Goal: Task Accomplishment & Management: Complete application form

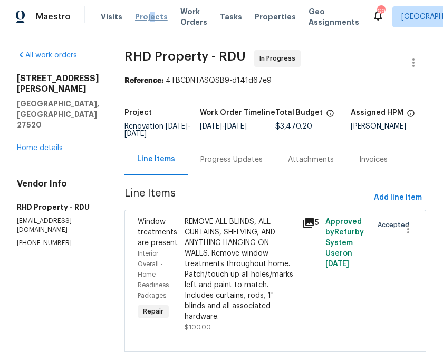
drag, startPoint x: 0, startPoint y: 0, endPoint x: 147, endPoint y: 18, distance: 147.8
click at [147, 18] on span "Projects" at bounding box center [151, 17] width 33 height 11
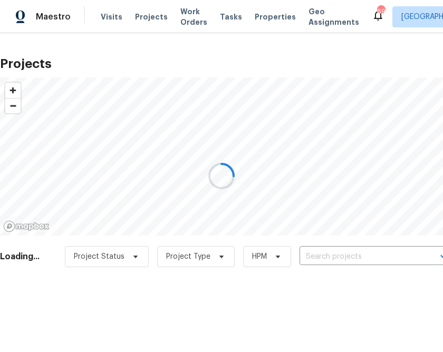
click at [333, 263] on div at bounding box center [221, 176] width 443 height 352
click at [333, 261] on input "text" at bounding box center [360, 257] width 121 height 16
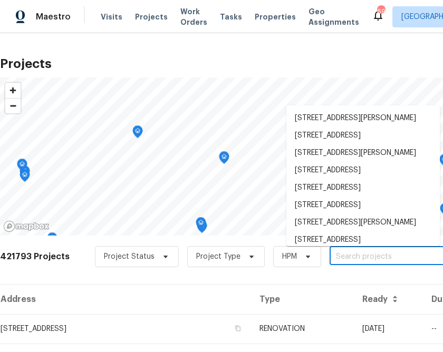
click at [333, 261] on input "text" at bounding box center [390, 257] width 121 height 16
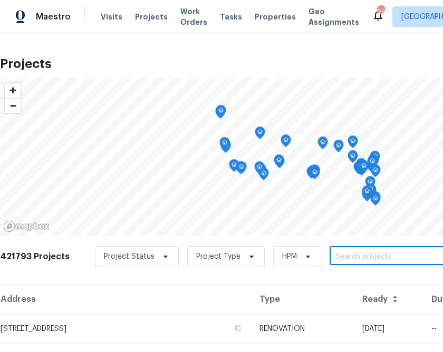
click at [333, 261] on input "text" at bounding box center [390, 257] width 121 height 16
type input "134 santa"
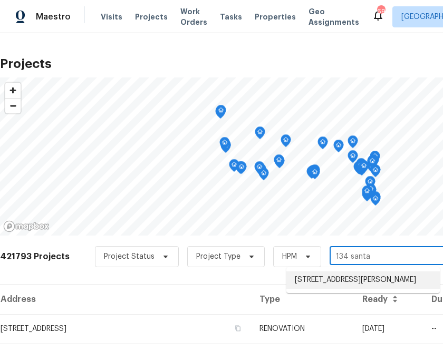
click at [348, 286] on li "[STREET_ADDRESS][PERSON_NAME]" at bounding box center [364, 280] width 154 height 17
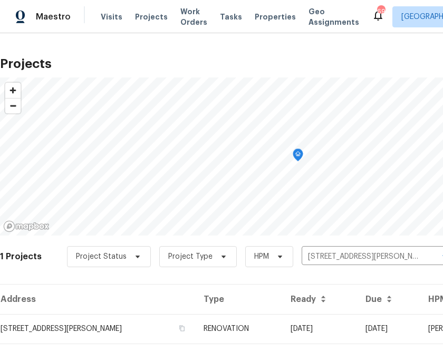
scroll to position [25, 0]
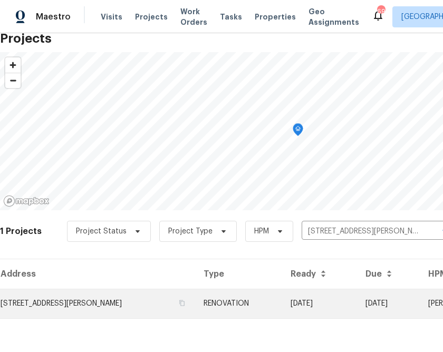
click at [103, 301] on td "[STREET_ADDRESS][PERSON_NAME]" at bounding box center [97, 304] width 195 height 30
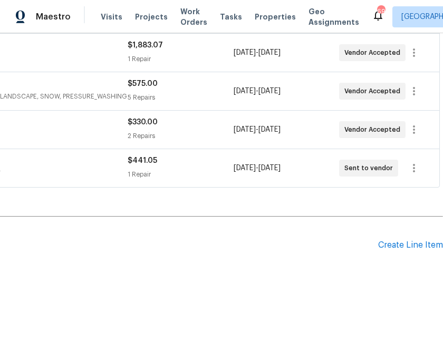
scroll to position [241, 0]
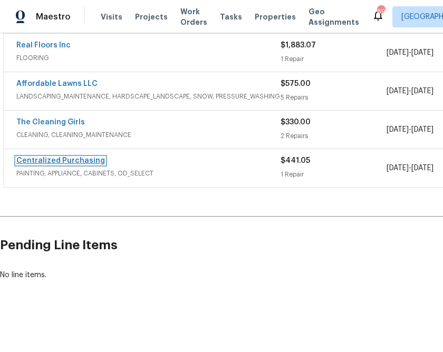
click at [43, 163] on link "Centralized Purchasing" at bounding box center [60, 160] width 89 height 7
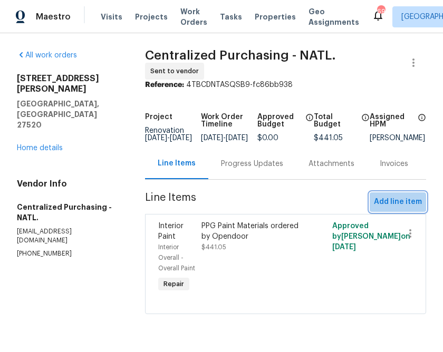
click at [398, 209] on span "Add line item" at bounding box center [398, 202] width 48 height 13
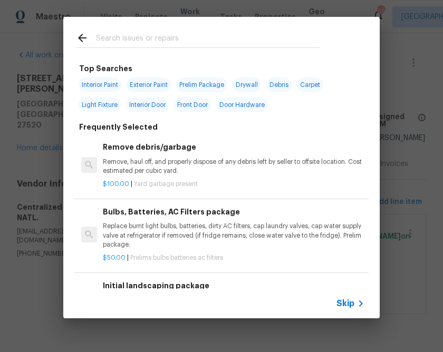
click at [342, 303] on span "Skip" at bounding box center [346, 304] width 18 height 11
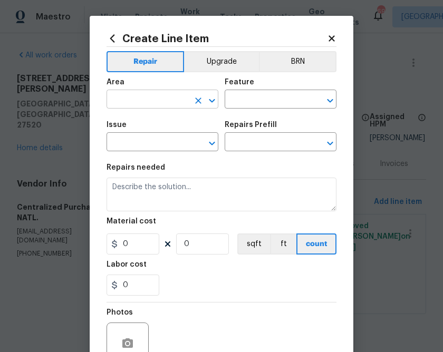
click at [191, 100] on button "Clear" at bounding box center [198, 100] width 15 height 15
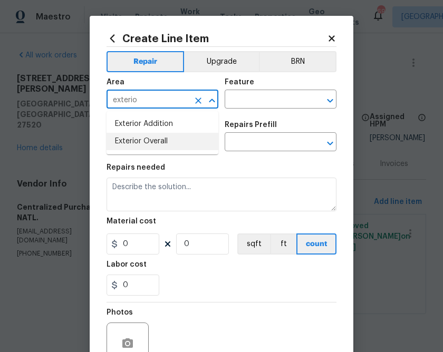
click at [152, 149] on li "Exterior Overall" at bounding box center [163, 141] width 112 height 17
type input "Exterior Overall"
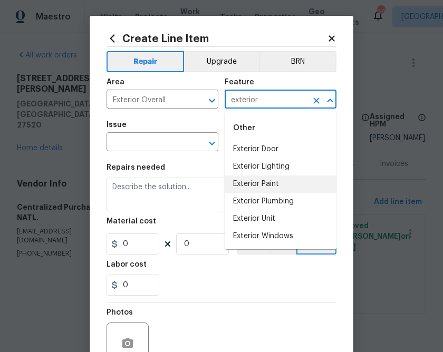
click at [265, 185] on li "Exterior Paint" at bounding box center [281, 184] width 112 height 17
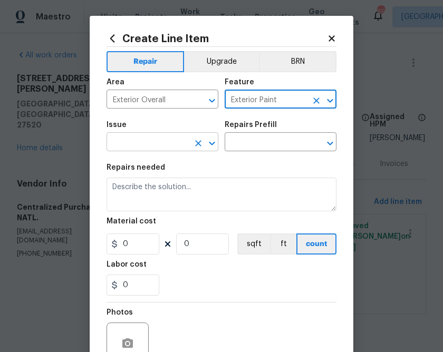
type input "Exterior Paint"
click at [153, 147] on input "text" at bounding box center [148, 143] width 82 height 16
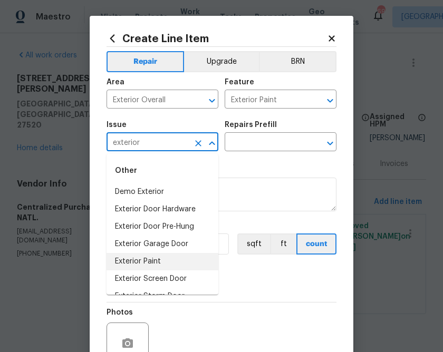
click at [152, 261] on li "Exterior Paint" at bounding box center [163, 261] width 112 height 17
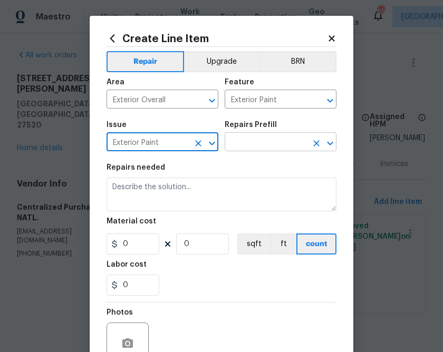
type input "Exterior Paint"
click at [263, 145] on input "text" at bounding box center [266, 143] width 82 height 16
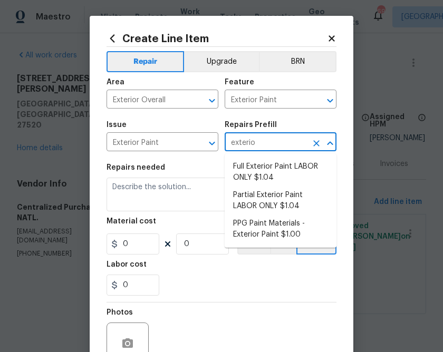
type input "exterior"
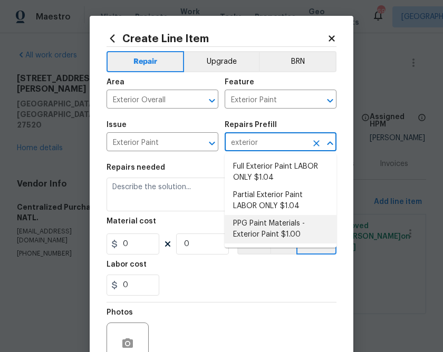
click at [266, 230] on li "PPG Paint Materials - Exterior Paint $1.00" at bounding box center [281, 229] width 112 height 28
type input "Overall Paint"
type input "PPG Paint Materials - Exterior Paint $1.00"
type textarea "PPG Paint Materials ordered by Opendoor"
type input "1"
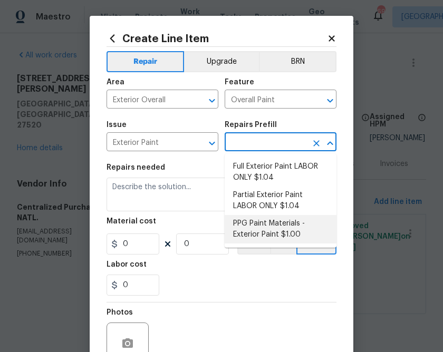
type input "1"
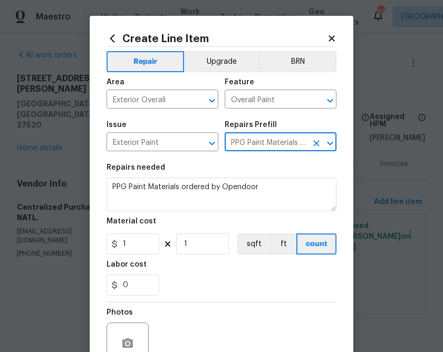
type input "PPG Paint Materials - Exterior Paint $1.00"
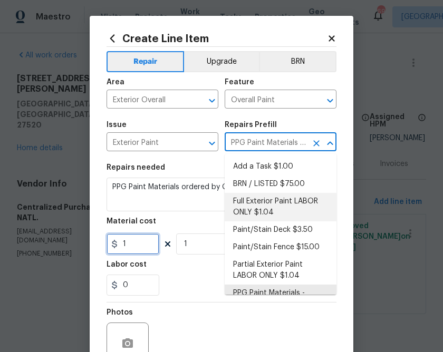
click at [145, 249] on input "1" at bounding box center [133, 244] width 53 height 21
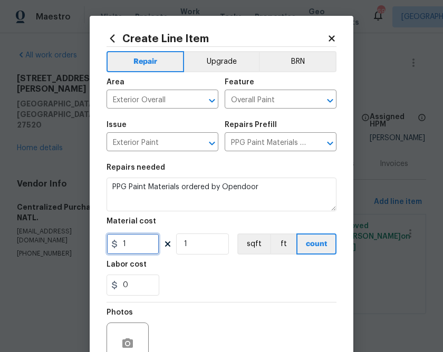
scroll to position [102, 0]
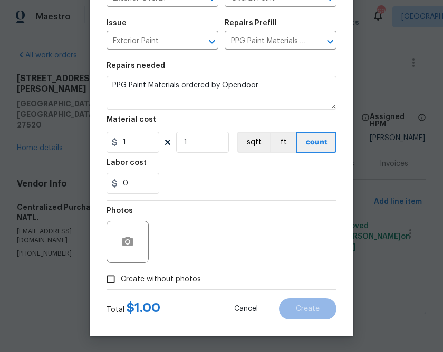
click at [182, 277] on span "Create without photos" at bounding box center [161, 279] width 80 height 11
click at [121, 277] on input "Create without photos" at bounding box center [111, 280] width 20 height 20
checkbox input "true"
click at [216, 219] on div "Reason*" at bounding box center [246, 214] width 179 height 14
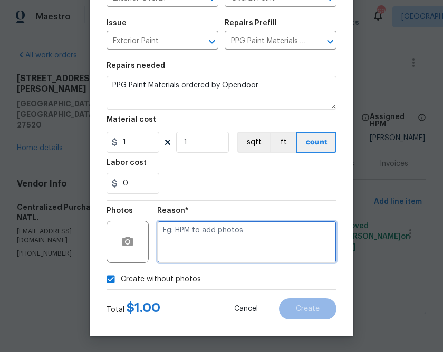
click at [216, 233] on textarea at bounding box center [246, 242] width 179 height 42
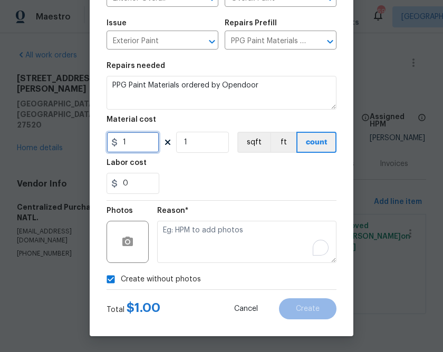
click at [139, 142] on input "1" at bounding box center [133, 142] width 53 height 21
paste input "16.27"
type input "116.27"
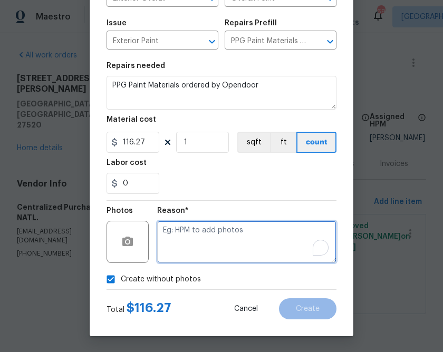
click at [203, 247] on textarea "To enrich screen reader interactions, please activate Accessibility in Grammarl…" at bounding box center [246, 242] width 179 height 42
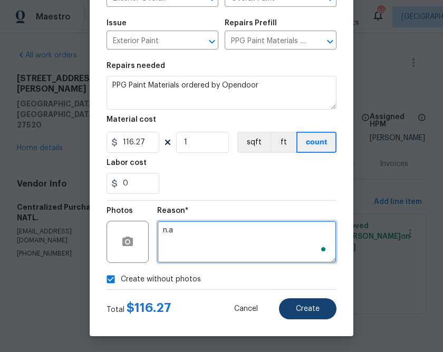
type textarea "n.a"
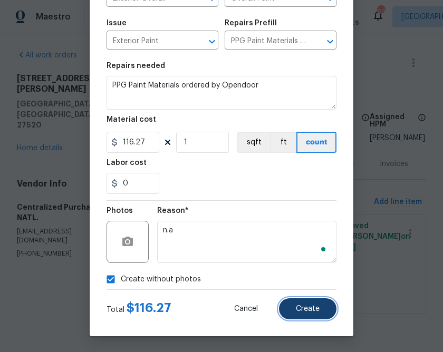
click at [303, 310] on span "Create" at bounding box center [308, 310] width 24 height 8
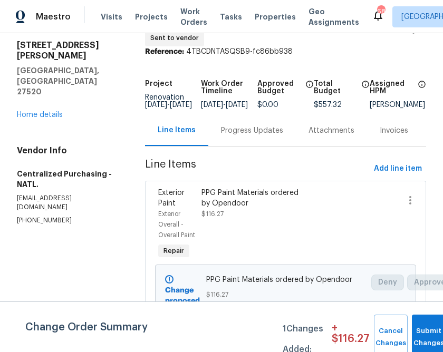
scroll to position [13, 0]
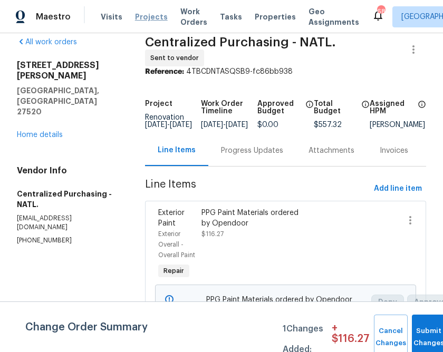
click at [145, 22] on span "Projects" at bounding box center [151, 17] width 33 height 11
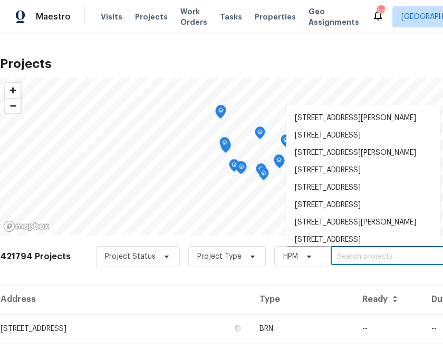
click at [343, 257] on input "text" at bounding box center [391, 257] width 121 height 16
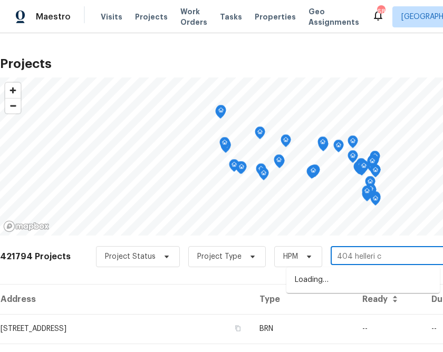
type input "404 helleri ct"
click at [357, 275] on li "[STREET_ADDRESS]" at bounding box center [364, 280] width 154 height 17
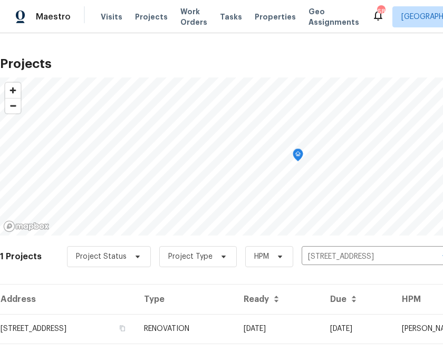
scroll to position [25, 0]
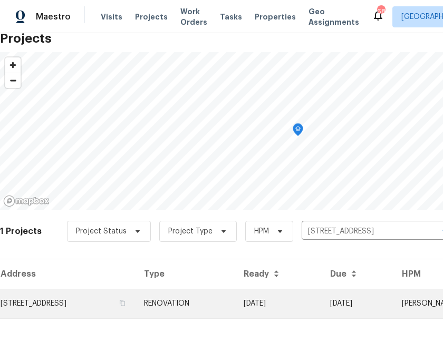
click at [121, 298] on td "[STREET_ADDRESS]" at bounding box center [68, 304] width 136 height 30
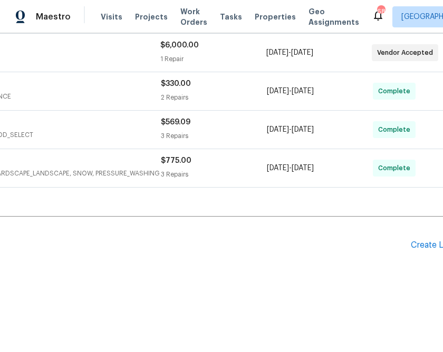
scroll to position [241, 153]
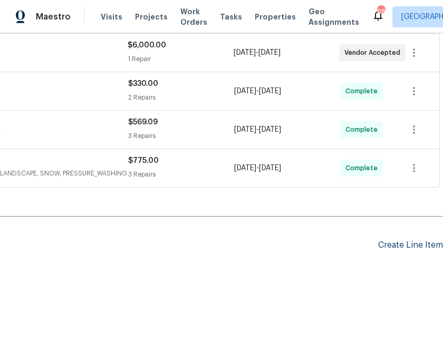
click at [408, 243] on div "Create Line Item" at bounding box center [410, 246] width 65 height 10
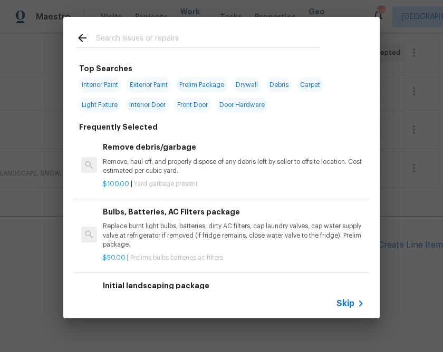
click at [343, 296] on div "Skip" at bounding box center [221, 304] width 317 height 30
click at [342, 305] on span "Skip" at bounding box center [346, 304] width 18 height 11
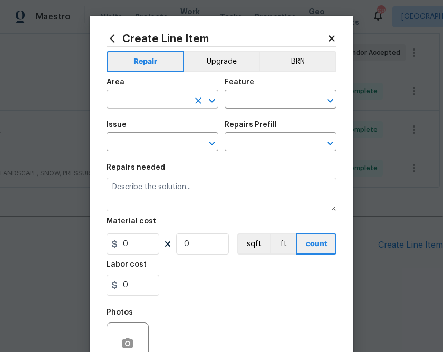
click at [163, 106] on input "text" at bounding box center [148, 100] width 82 height 16
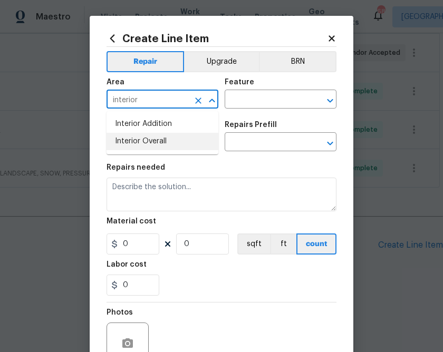
click at [171, 137] on li "Interior Overall" at bounding box center [163, 141] width 112 height 17
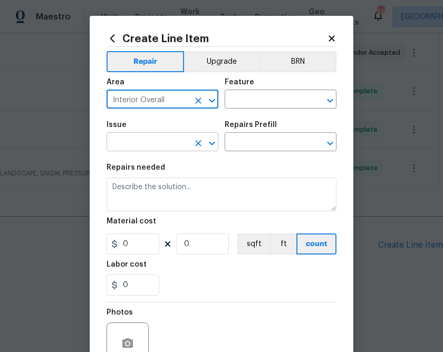
type input "Interior Overall"
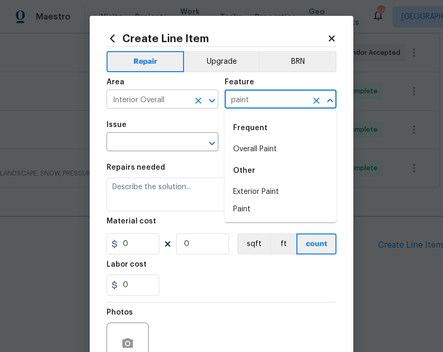
type input "paint"
click at [172, 104] on input "Interior Overall" at bounding box center [148, 100] width 82 height 16
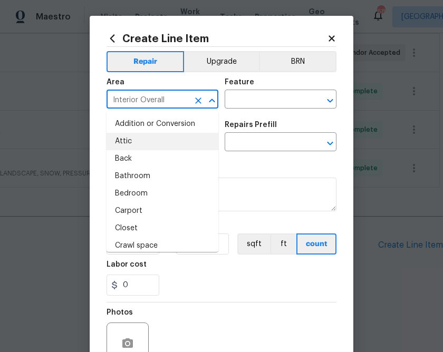
click at [172, 104] on input "Interior Overall" at bounding box center [148, 100] width 82 height 16
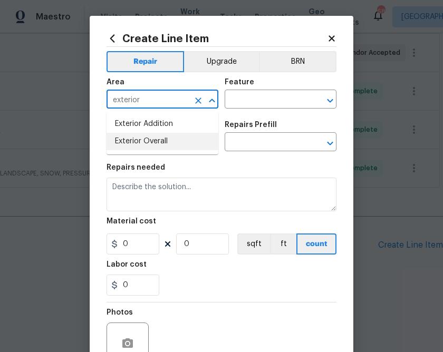
click at [176, 133] on li "Exterior Overall" at bounding box center [163, 141] width 112 height 17
type input "Exterior Overall"
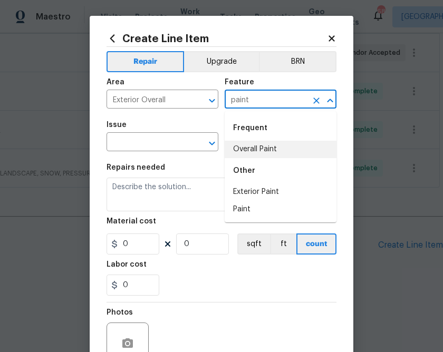
click at [241, 148] on li "Overall Paint" at bounding box center [281, 149] width 112 height 17
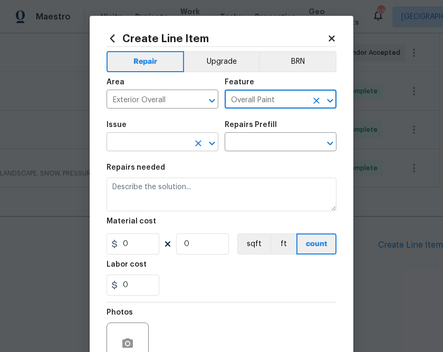
type input "Overall Paint"
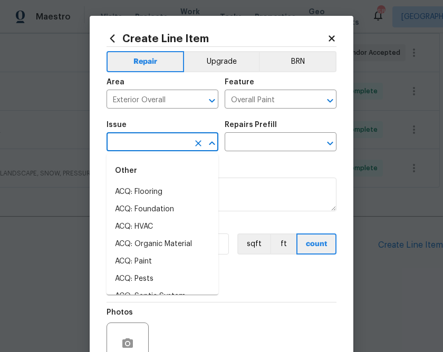
click at [171, 149] on input "text" at bounding box center [148, 143] width 82 height 16
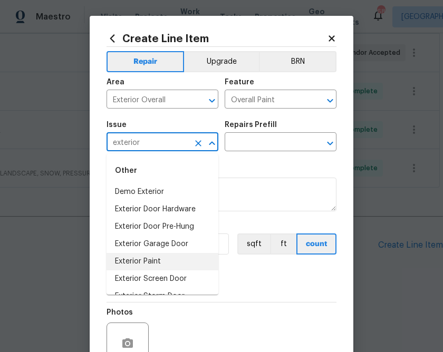
click at [169, 259] on li "Exterior Paint" at bounding box center [163, 261] width 112 height 17
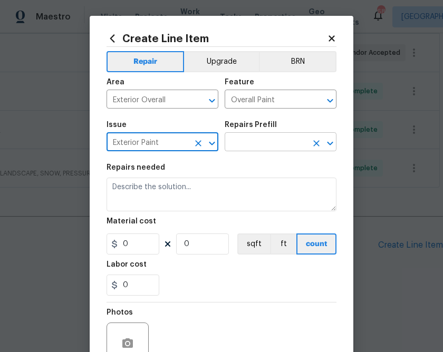
type input "Exterior Paint"
click at [262, 150] on input "text" at bounding box center [266, 143] width 82 height 16
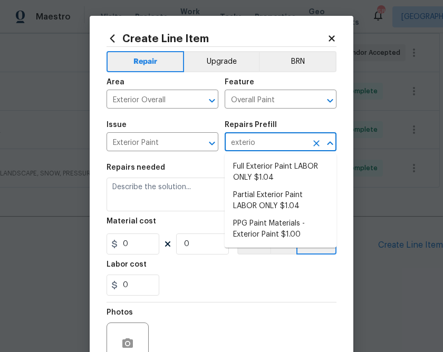
type input "exterior"
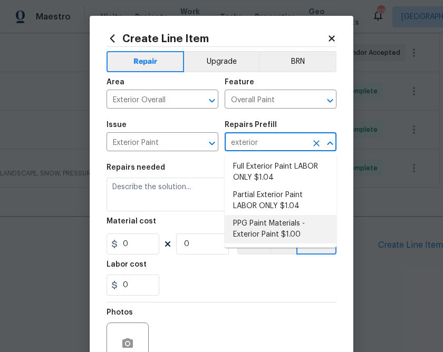
click at [280, 220] on li "PPG Paint Materials - Exterior Paint $1.00" at bounding box center [281, 229] width 112 height 28
type input "PPG Paint Materials - Exterior Paint $1.00"
type textarea "PPG Paint Materials ordered by Opendoor"
type input "1"
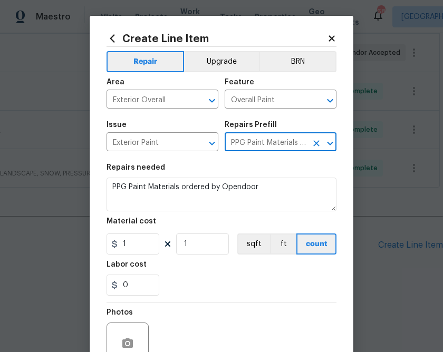
type input "PPG Paint Materials - Exterior Paint $1.00"
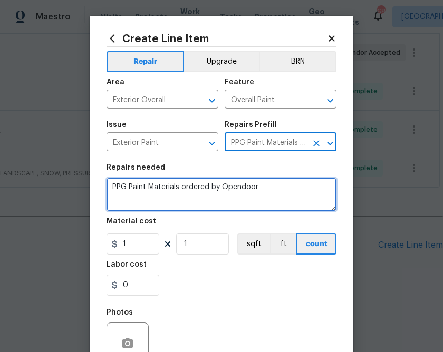
click at [224, 205] on textarea "PPG Paint Materials ordered by Opendoor" at bounding box center [222, 195] width 230 height 34
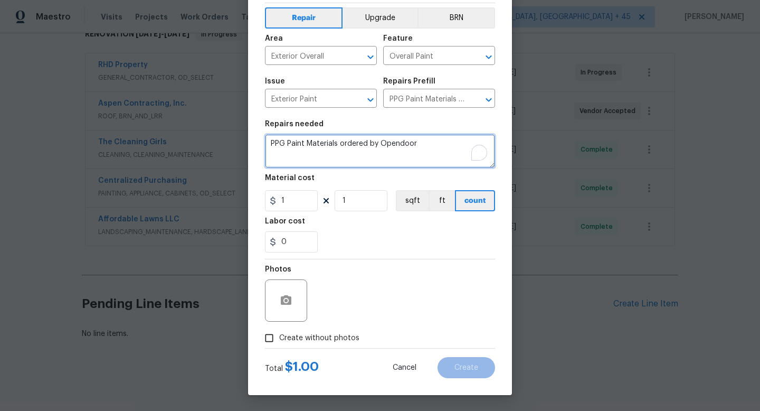
scroll to position [44, 0]
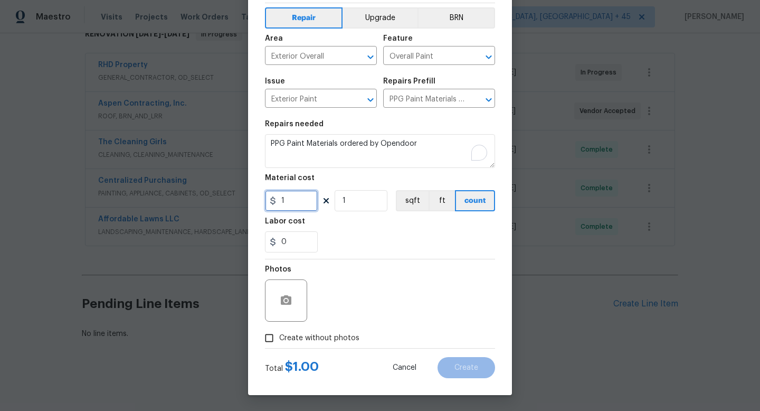
click at [292, 207] on input "1" at bounding box center [291, 200] width 53 height 21
paste input "text"
click at [300, 200] on input "1" at bounding box center [291, 200] width 53 height 21
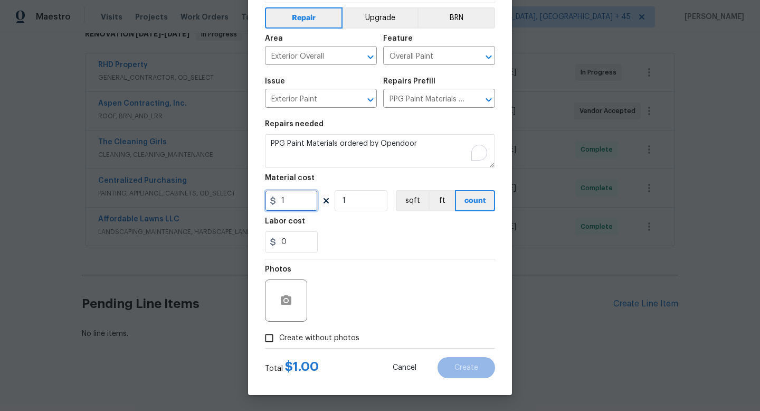
click at [300, 200] on input "1" at bounding box center [291, 200] width 53 height 21
paste input "05.08"
type input "105.08"
click at [346, 235] on div "0" at bounding box center [380, 241] width 230 height 21
click at [318, 334] on span "Create without photos" at bounding box center [319, 337] width 80 height 11
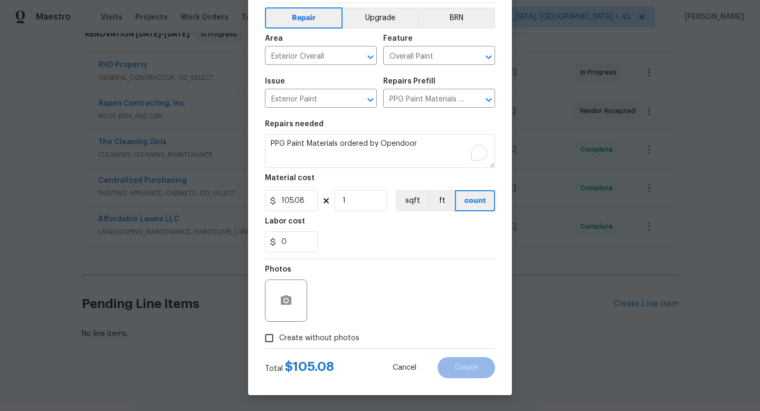
click at [279, 334] on input "Create without photos" at bounding box center [269, 338] width 20 height 20
checkbox input "true"
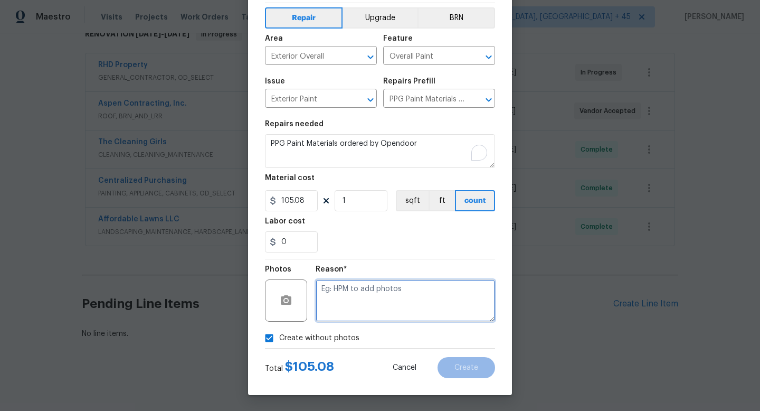
click at [360, 307] on textarea at bounding box center [405, 300] width 179 height 42
type textarea "n.a"
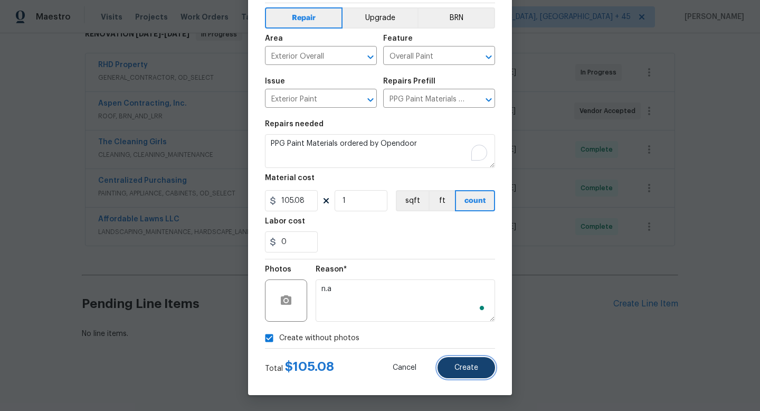
click at [443, 352] on button "Create" at bounding box center [466, 367] width 58 height 21
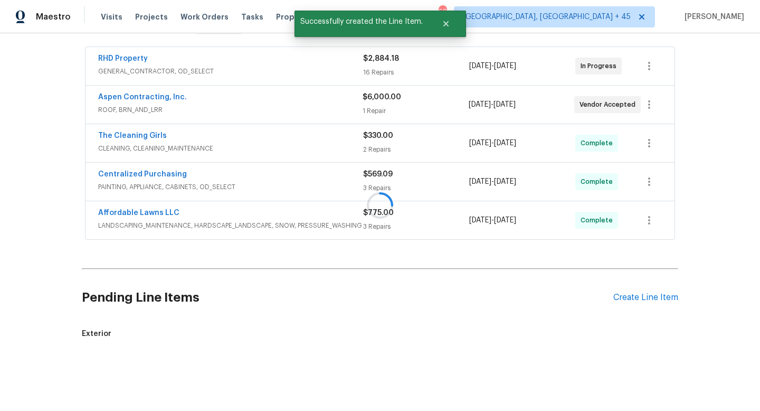
scroll to position [241, 0]
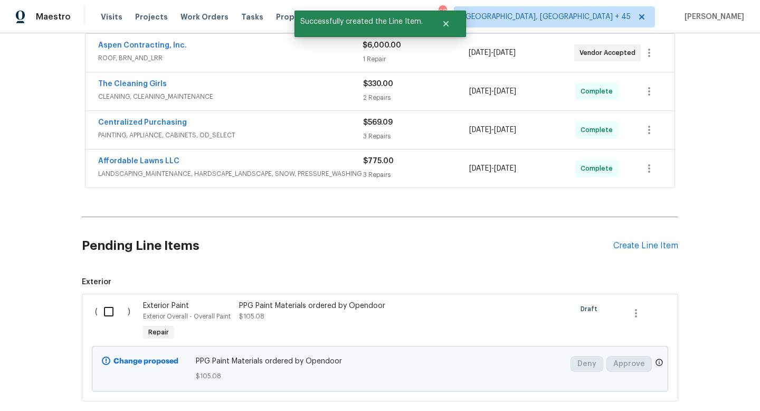
click at [100, 311] on input "checkbox" at bounding box center [113, 311] width 30 height 22
checkbox input "true"
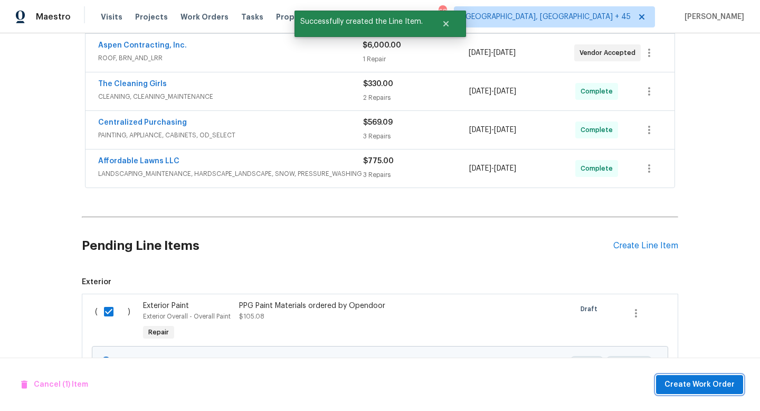
click at [443, 352] on button "Create Work Order" at bounding box center [699, 385] width 87 height 20
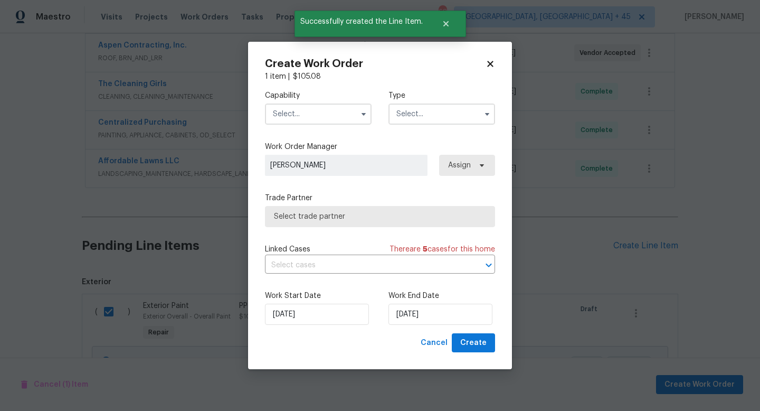
click at [287, 117] on input "text" at bounding box center [318, 113] width 107 height 21
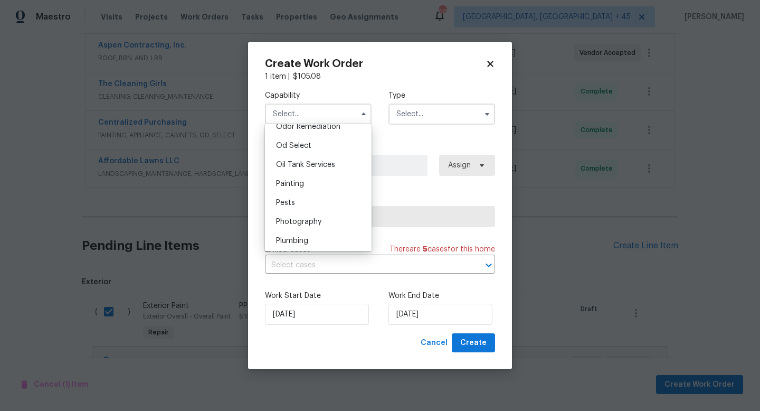
scroll to position [852, 0]
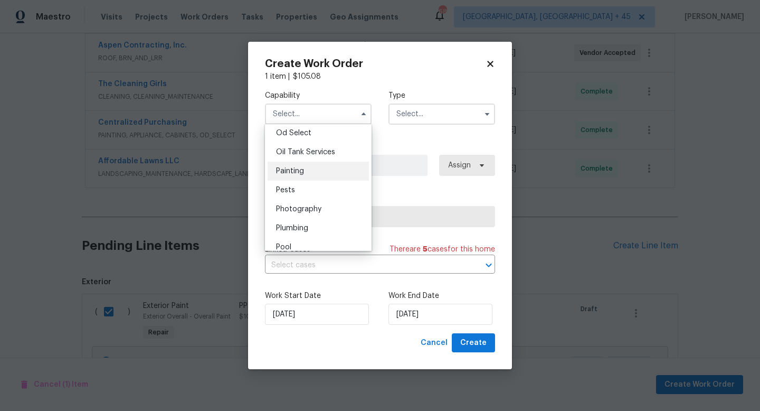
click at [306, 171] on div "Painting" at bounding box center [318, 170] width 101 height 19
type input "Painting"
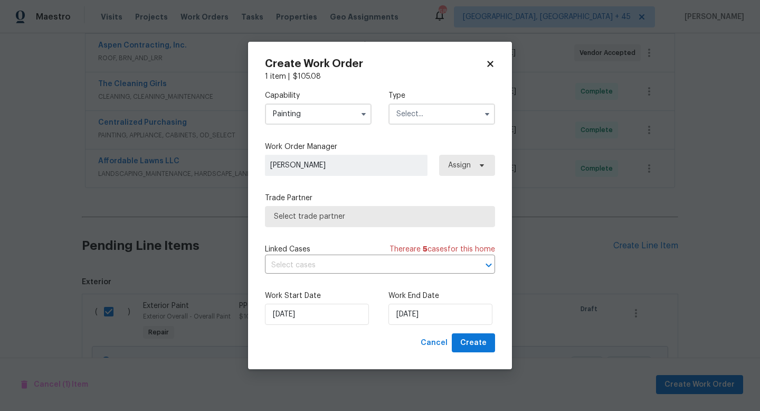
click at [443, 116] on span at bounding box center [487, 114] width 16 height 16
click at [443, 111] on input "text" at bounding box center [441, 113] width 107 height 21
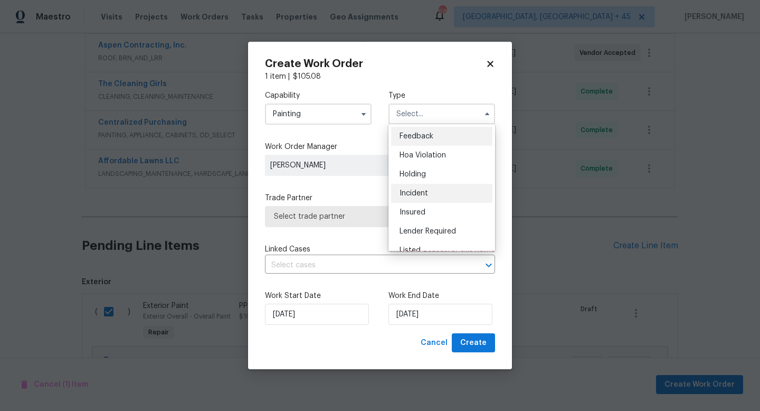
scroll to position [240, 0]
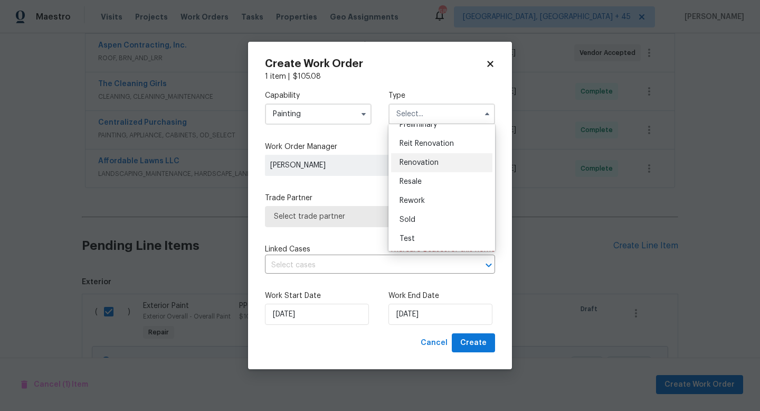
click at [437, 164] on span "Renovation" at bounding box center [418, 162] width 39 height 7
type input "Renovation"
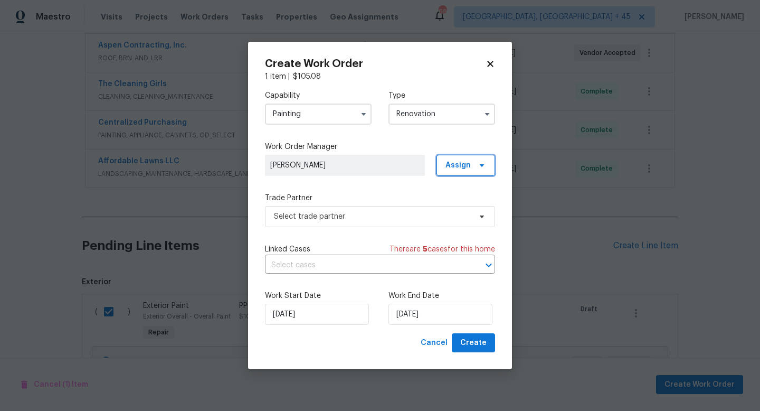
click at [443, 162] on span "Assign" at bounding box center [457, 165] width 25 height 11
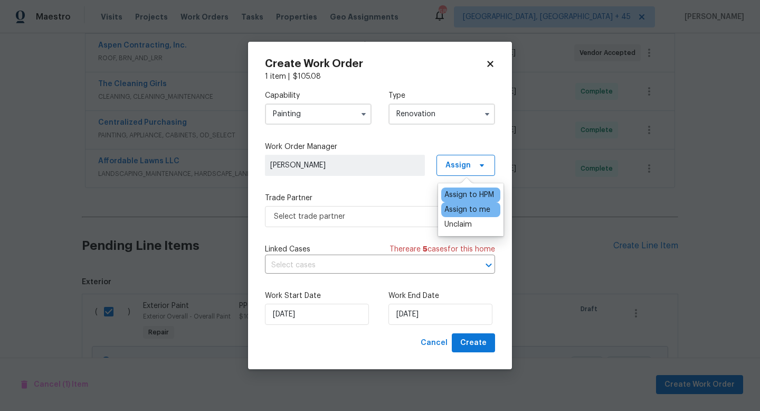
drag, startPoint x: 453, startPoint y: 171, endPoint x: 453, endPoint y: 209, distance: 37.5
click at [443, 209] on div "Assign to me" at bounding box center [467, 209] width 46 height 11
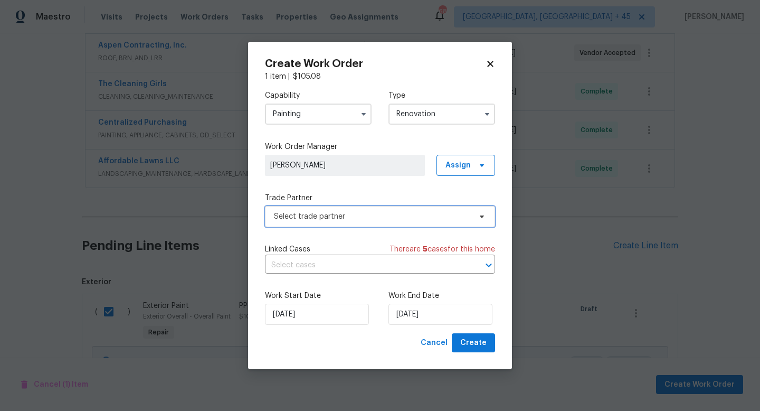
click at [358, 224] on span "Select trade partner" at bounding box center [380, 216] width 230 height 21
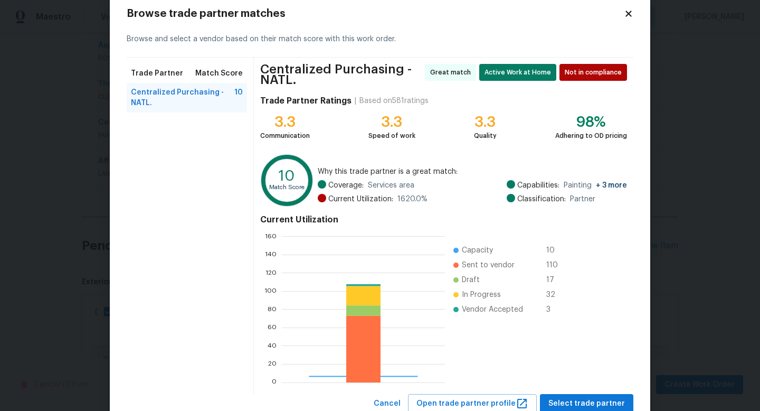
scroll to position [59, 0]
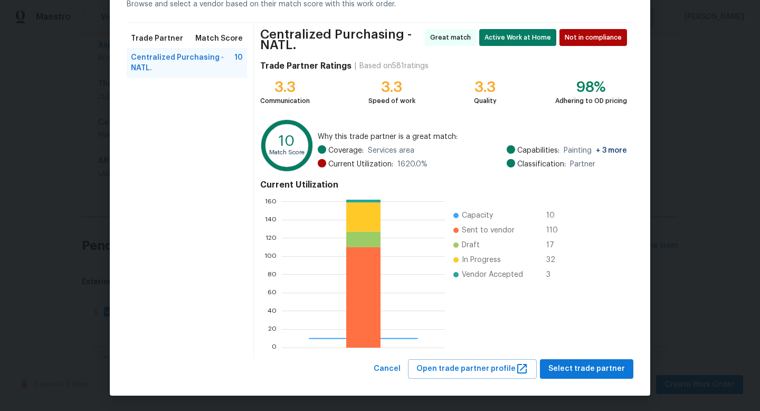
click at [443, 352] on div "Centralized Purchasing - NATL. Great match Active Work at Home Not in complianc…" at bounding box center [443, 191] width 379 height 336
click at [443, 352] on span "Select trade partner" at bounding box center [586, 368] width 77 height 13
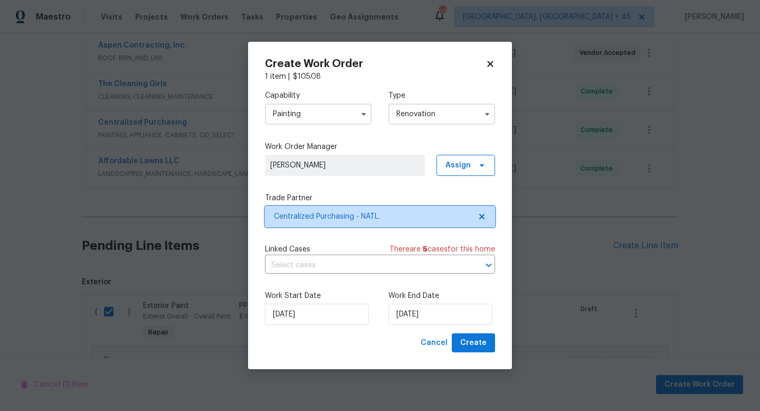
scroll to position [0, 0]
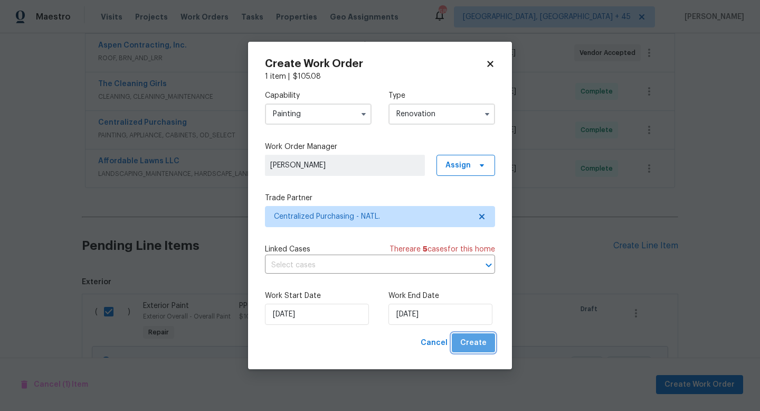
click at [443, 344] on span "Create" at bounding box center [473, 342] width 26 height 13
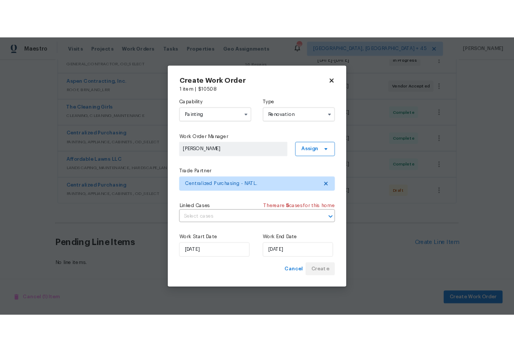
scroll to position [221, 0]
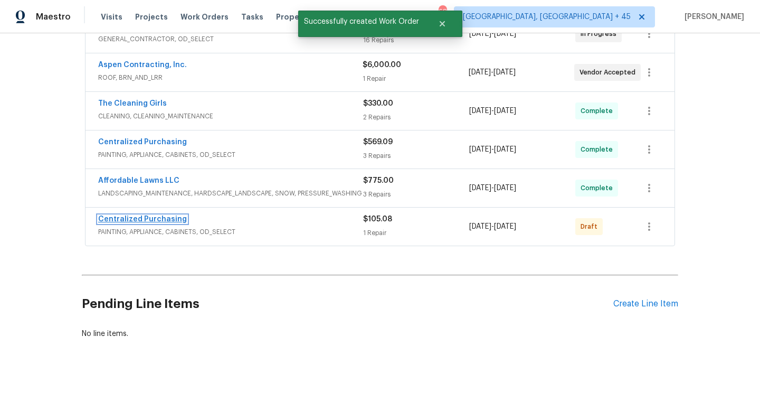
click at [141, 215] on link "Centralized Purchasing" at bounding box center [142, 218] width 89 height 7
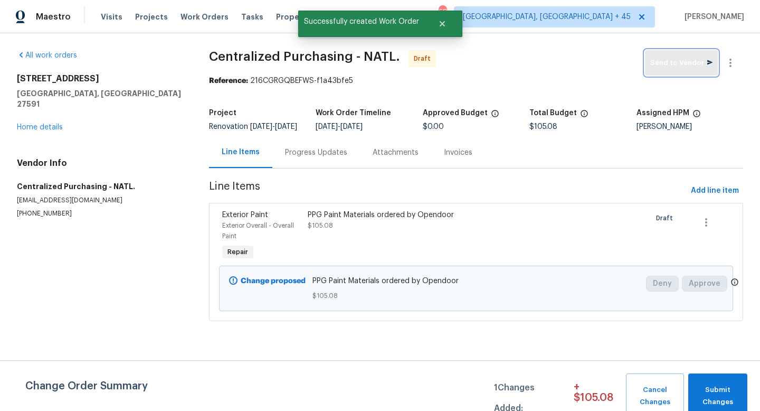
click at [443, 66] on span "Send to Vendor" at bounding box center [681, 63] width 62 height 12
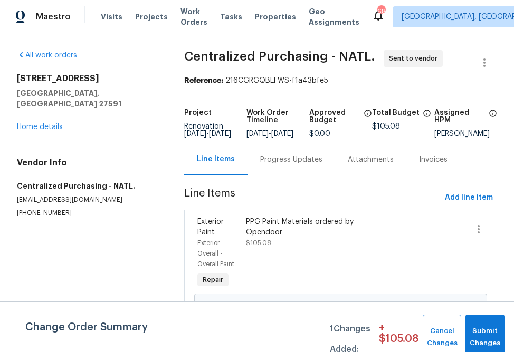
click at [146, 11] on div "Visits Projects Work Orders Tasks Properties Geo Assignments" at bounding box center [236, 16] width 271 height 21
click at [146, 14] on span "Projects" at bounding box center [151, 17] width 33 height 11
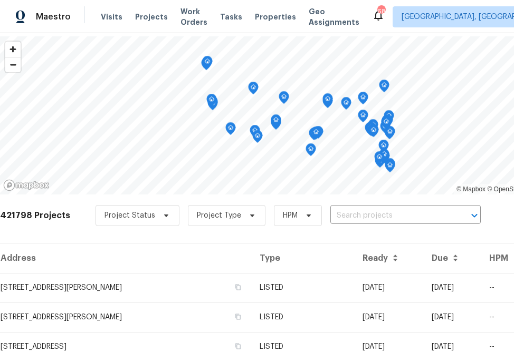
scroll to position [40, 0]
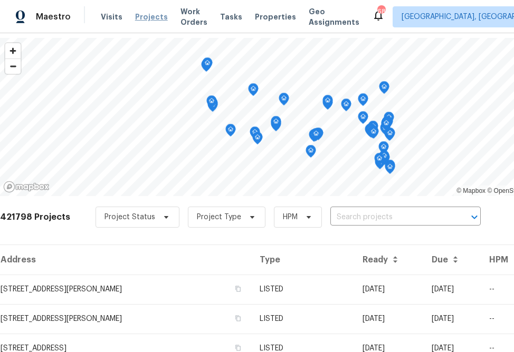
click at [135, 20] on span "Projects" at bounding box center [151, 17] width 33 height 11
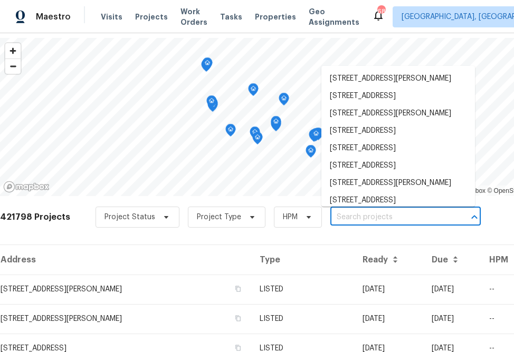
click at [354, 223] on input "text" at bounding box center [390, 217] width 121 height 16
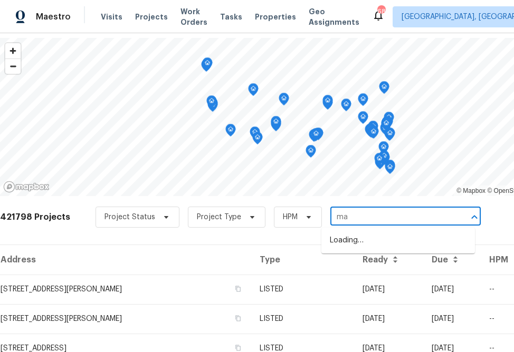
type input "m"
type input "155 mine run"
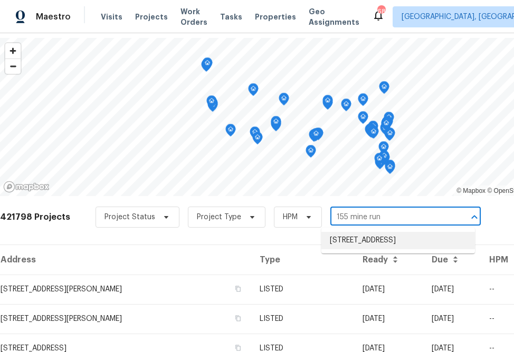
click at [386, 235] on li "[STREET_ADDRESS]" at bounding box center [398, 240] width 154 height 17
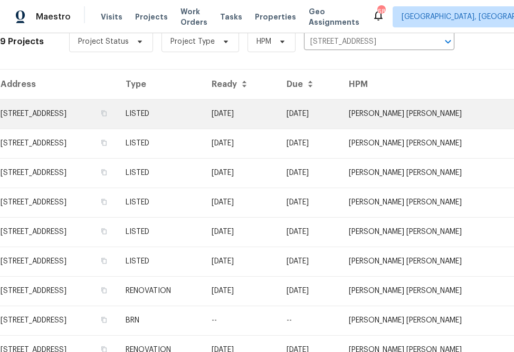
scroll to position [214, 0]
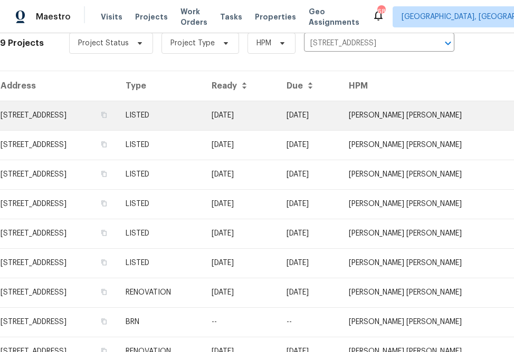
click at [96, 113] on td "[STREET_ADDRESS]" at bounding box center [58, 116] width 117 height 30
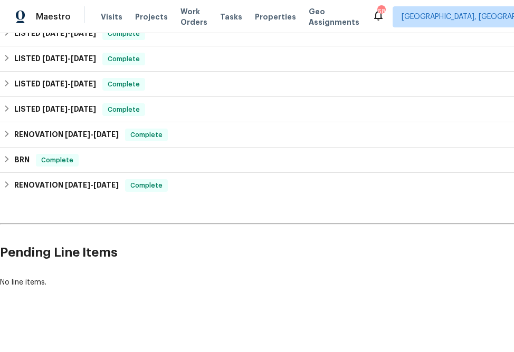
scroll to position [336, 82]
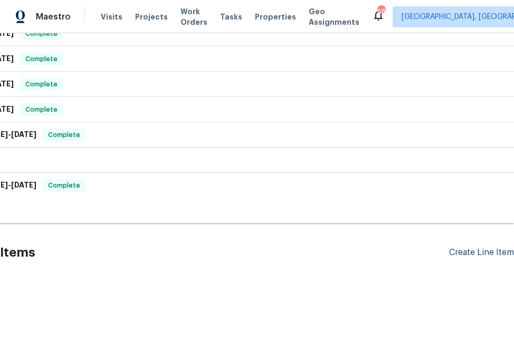
click at [443, 248] on div "Create Line Item" at bounding box center [481, 253] width 65 height 10
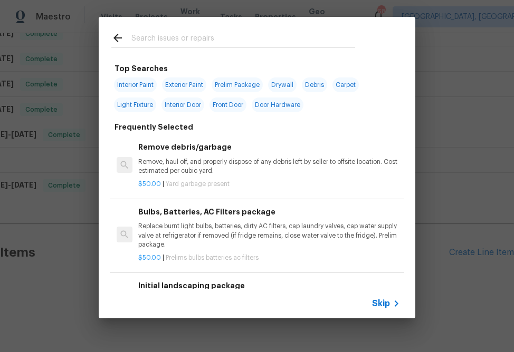
click at [386, 299] on span "Skip" at bounding box center [381, 304] width 18 height 11
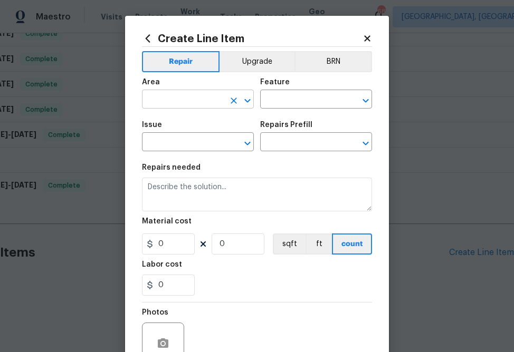
click at [222, 97] on input "text" at bounding box center [183, 100] width 82 height 16
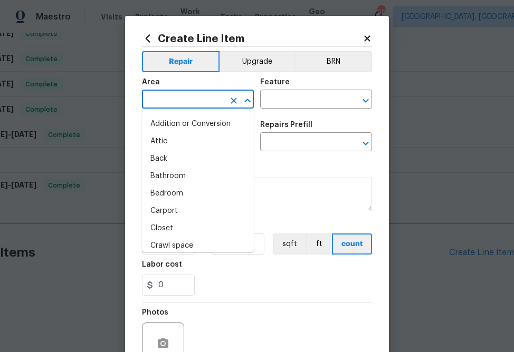
type input "e"
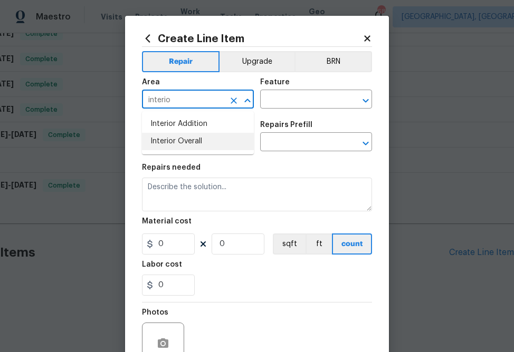
click at [201, 142] on li "Interior Overall" at bounding box center [198, 141] width 112 height 17
type input "Interior Overall"
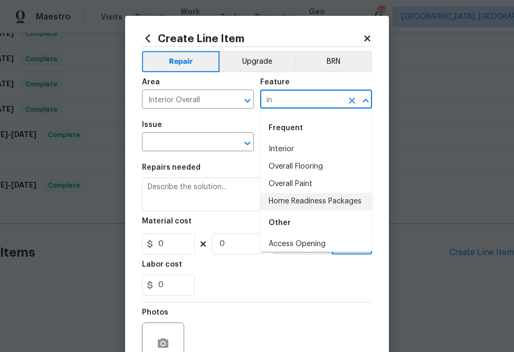
type input "i"
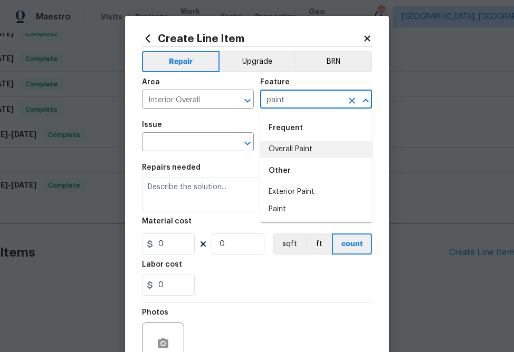
click at [301, 153] on li "Overall Paint" at bounding box center [316, 149] width 112 height 17
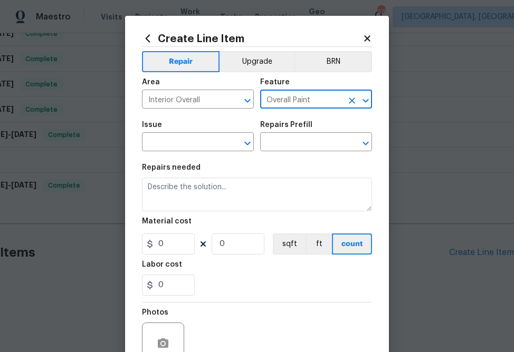
type input "Overall Paint"
click at [190, 133] on div "Issue" at bounding box center [198, 128] width 112 height 14
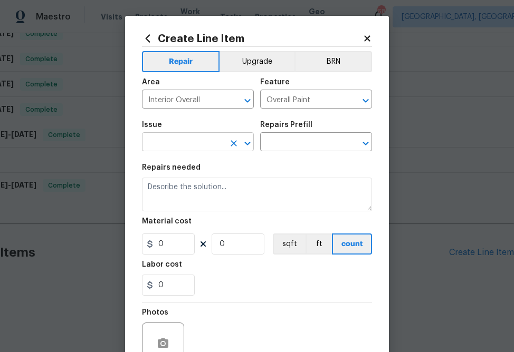
click at [193, 144] on input "text" at bounding box center [183, 143] width 82 height 16
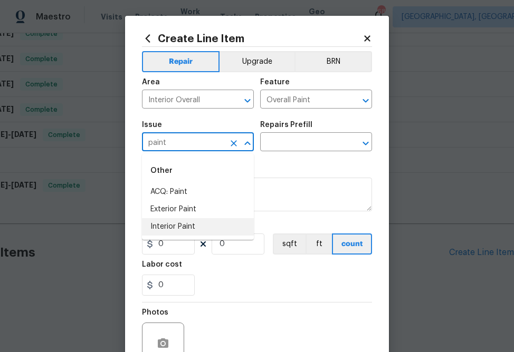
drag, startPoint x: 152, startPoint y: 228, endPoint x: 218, endPoint y: 219, distance: 66.6
click at [152, 228] on li "Interior Paint" at bounding box center [198, 226] width 112 height 17
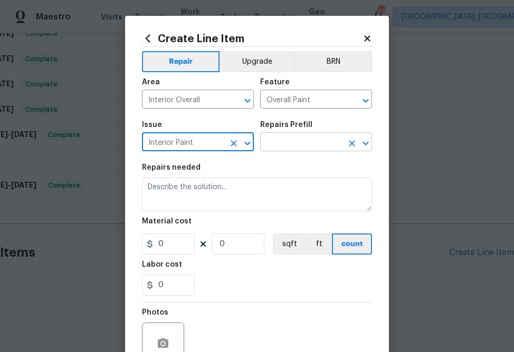
type input "Interior Paint"
click at [307, 148] on input "text" at bounding box center [301, 143] width 82 height 16
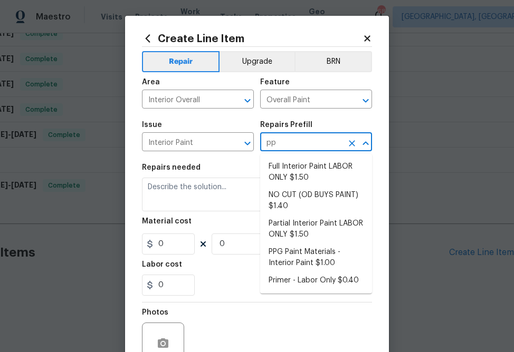
type input "ppg"
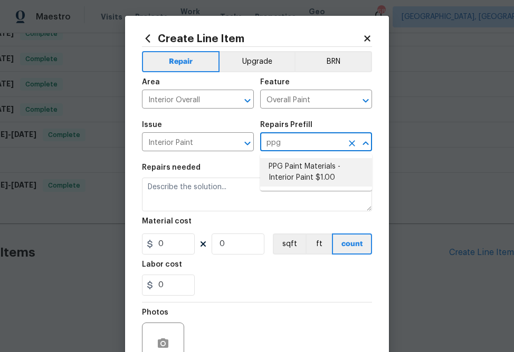
click at [295, 173] on li "PPG Paint Materials - Interior Paint $1.00" at bounding box center [316, 172] width 112 height 28
type input "PPG Paint Materials - Interior Paint $1.00"
type textarea "PPG Paint Materials ordered by Opendoor"
type input "1"
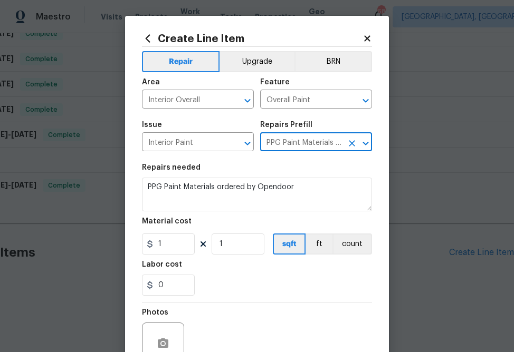
type input "PPG Paint Materials - Interior Paint $1.00"
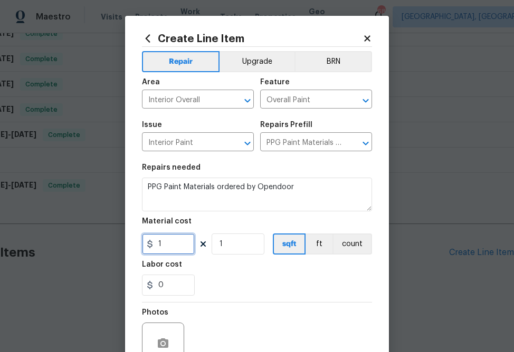
click at [175, 253] on input "1" at bounding box center [168, 244] width 53 height 21
paste input "370.32"
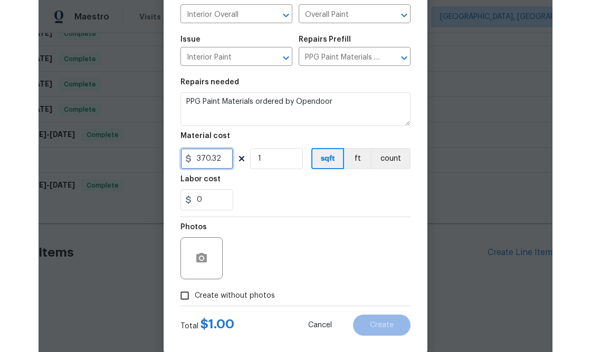
scroll to position [102, 0]
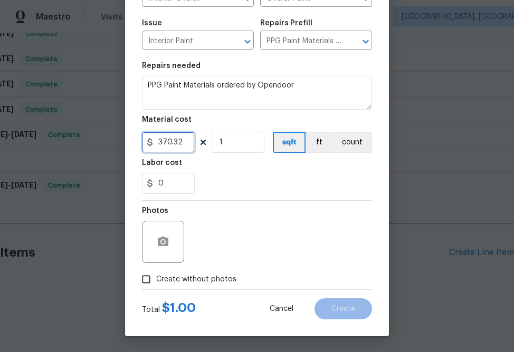
type input "370.32"
click at [226, 281] on span "Create without photos" at bounding box center [196, 279] width 80 height 11
click at [156, 281] on input "Create without photos" at bounding box center [146, 280] width 20 height 20
checkbox input "true"
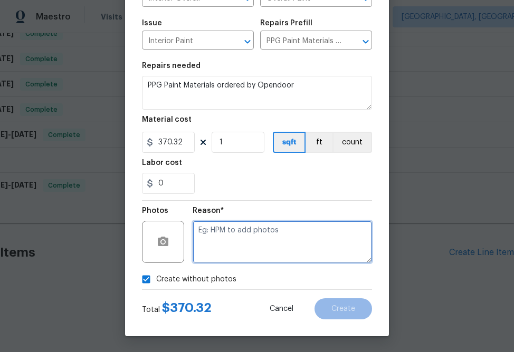
click at [272, 260] on textarea at bounding box center [282, 242] width 179 height 42
type textarea "na"
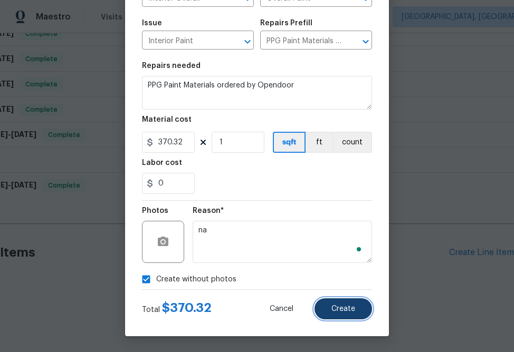
click at [347, 313] on span "Create" at bounding box center [343, 310] width 24 height 8
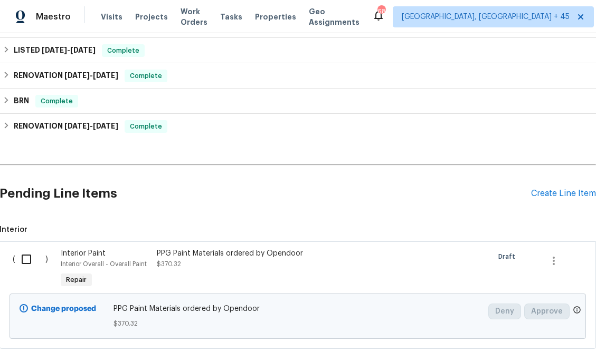
scroll to position [403, 1]
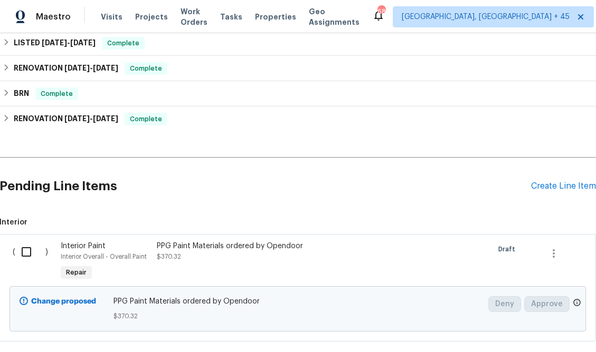
click at [30, 252] on input "checkbox" at bounding box center [30, 252] width 30 height 22
checkbox input "true"
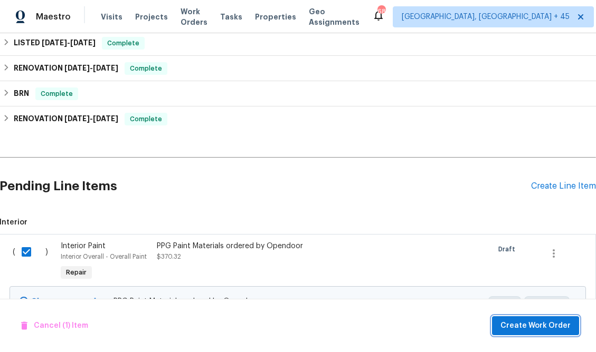
click at [443, 327] on span "Create Work Order" at bounding box center [535, 326] width 70 height 13
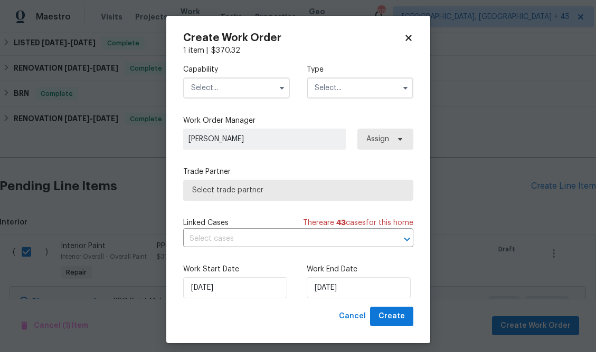
click at [253, 88] on input "text" at bounding box center [236, 88] width 107 height 21
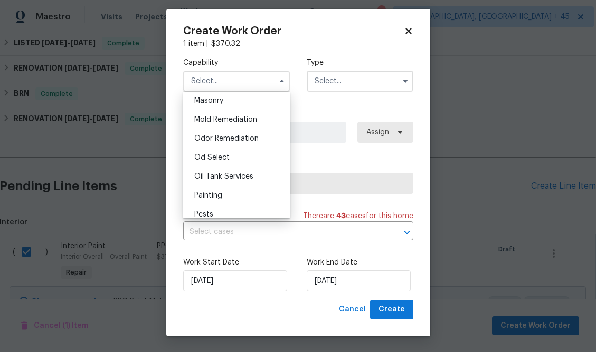
scroll to position [795, 0]
click at [233, 194] on div "Painting" at bounding box center [236, 195] width 101 height 19
type input "Painting"
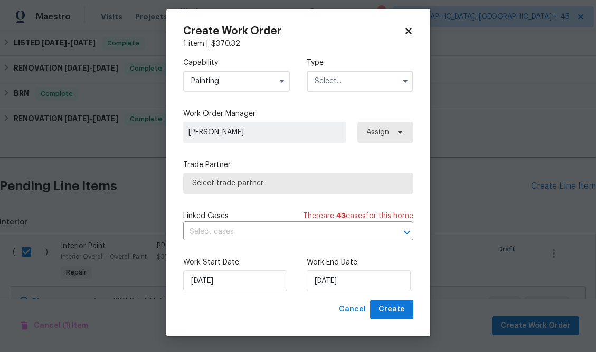
click at [345, 84] on input "text" at bounding box center [360, 81] width 107 height 21
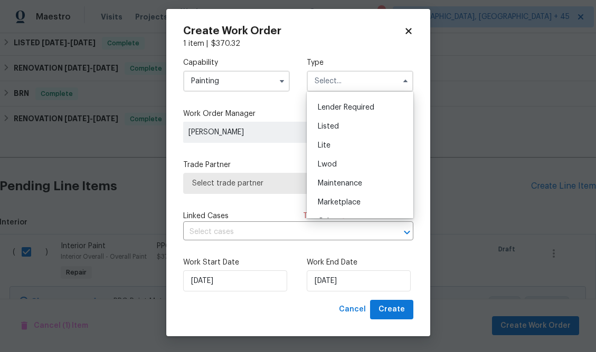
scroll to position [107, 0]
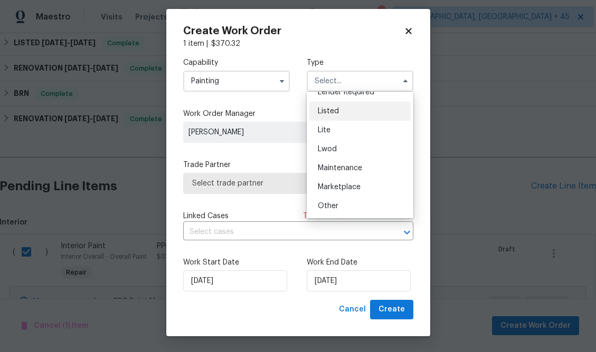
click at [339, 108] on div "Listed" at bounding box center [359, 111] width 101 height 19
type input "Listed"
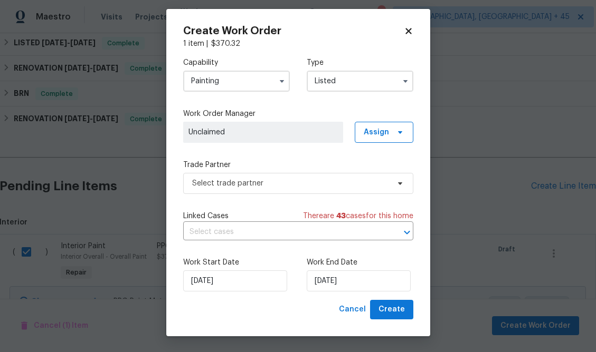
scroll to position [0, 0]
click at [380, 118] on label "Work Order Manager" at bounding box center [298, 114] width 230 height 11
click at [380, 125] on span "Assign" at bounding box center [384, 132] width 59 height 21
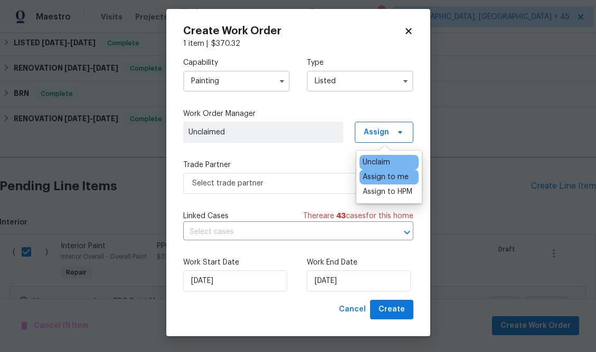
click at [371, 177] on div "Assign to me" at bounding box center [386, 177] width 46 height 11
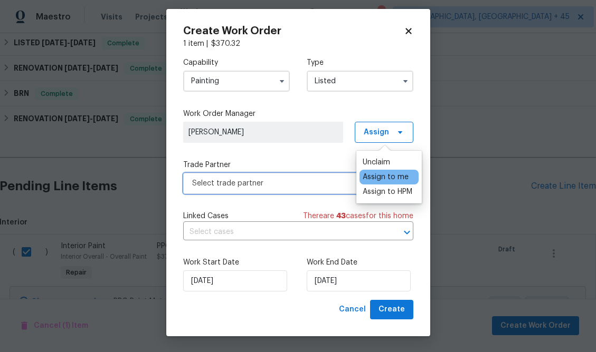
click at [283, 185] on span "Select trade partner" at bounding box center [290, 183] width 197 height 11
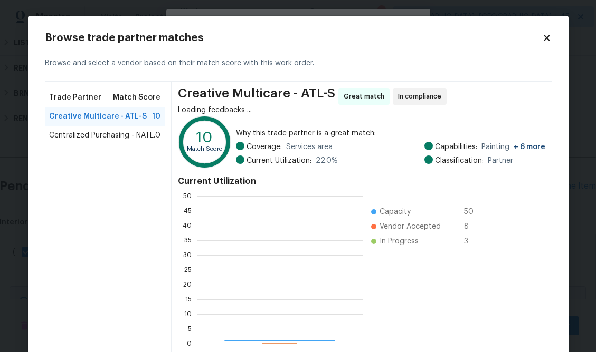
scroll to position [148, 166]
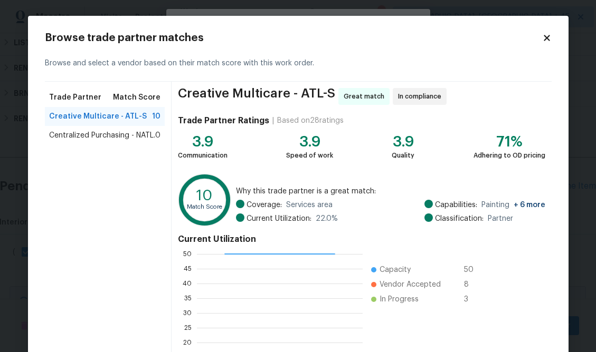
click at [133, 142] on div "Centralized Purchasing - NATL. 0" at bounding box center [105, 135] width 120 height 19
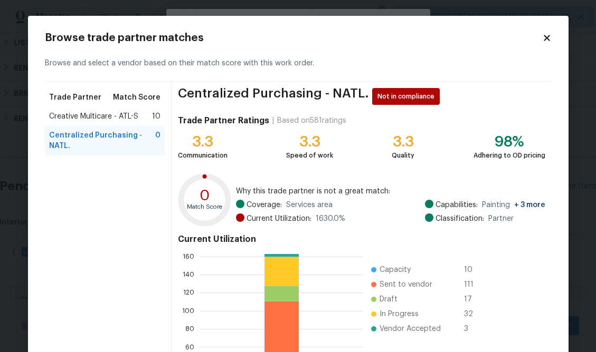
scroll to position [113, 0]
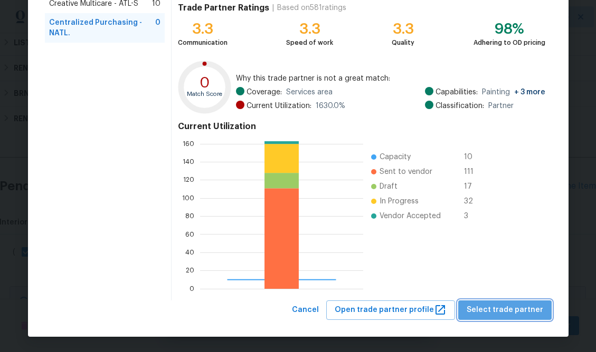
click at [443, 309] on span "Select trade partner" at bounding box center [504, 310] width 77 height 13
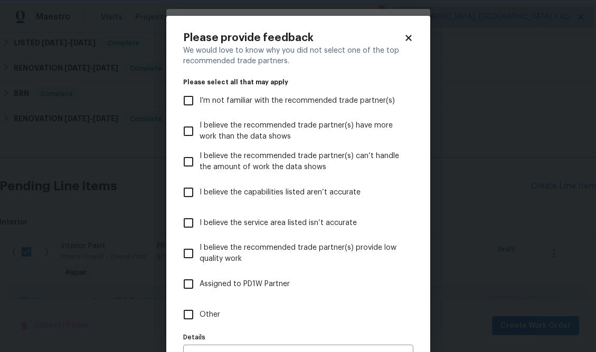
scroll to position [0, 0]
click at [196, 322] on input "Other" at bounding box center [188, 315] width 22 height 22
checkbox input "true"
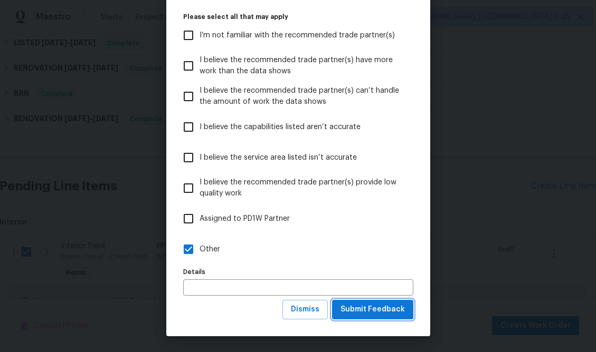
click at [381, 311] on span "Submit Feedback" at bounding box center [372, 309] width 64 height 13
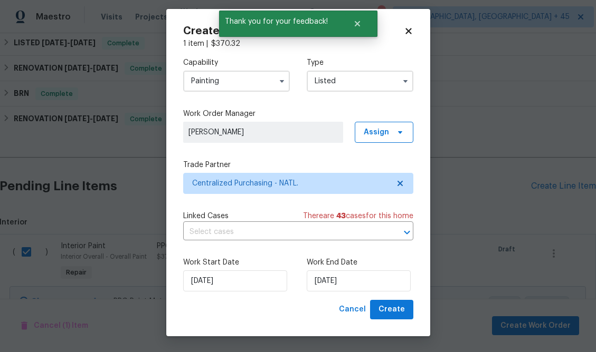
scroll to position [0, 0]
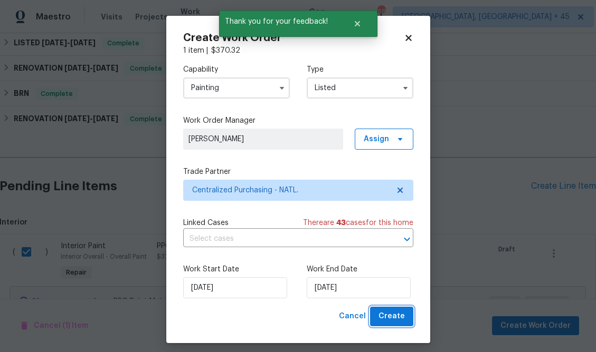
click at [391, 316] on span "Create" at bounding box center [391, 316] width 26 height 13
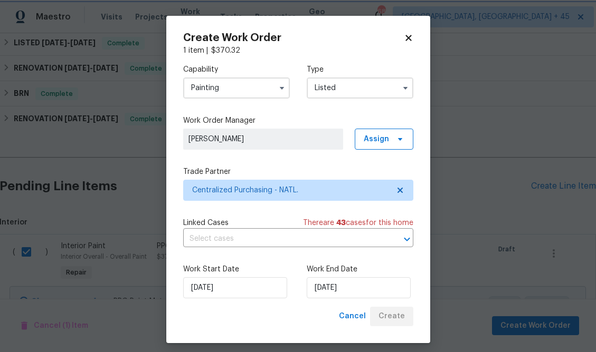
checkbox input "false"
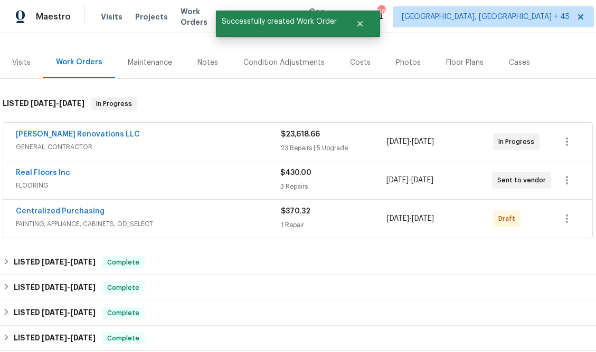
scroll to position [129, 1]
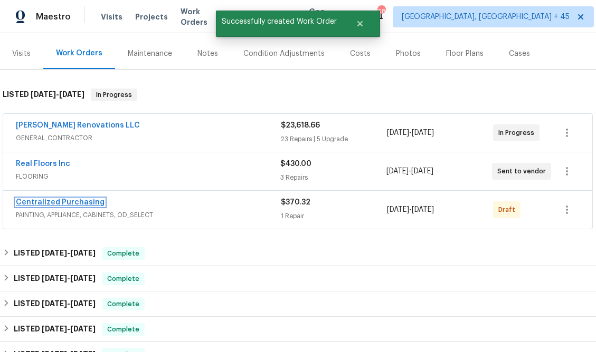
click at [45, 199] on link "Centralized Purchasing" at bounding box center [60, 202] width 89 height 7
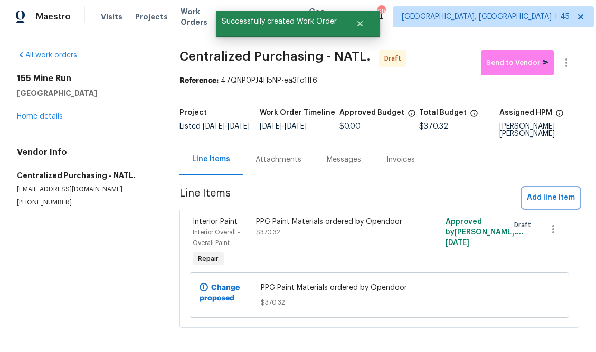
click at [443, 194] on span "Add line item" at bounding box center [551, 198] width 48 height 13
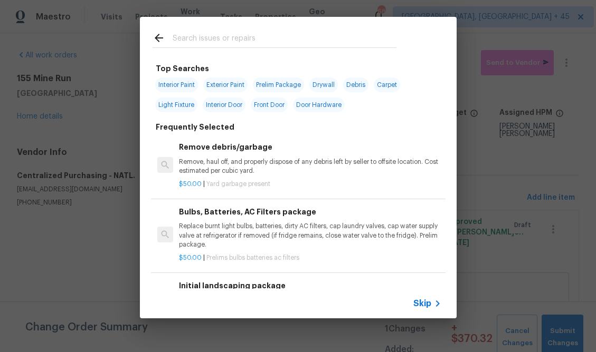
click at [427, 295] on div "Skip" at bounding box center [298, 304] width 317 height 30
click at [420, 304] on span "Skip" at bounding box center [422, 304] width 18 height 11
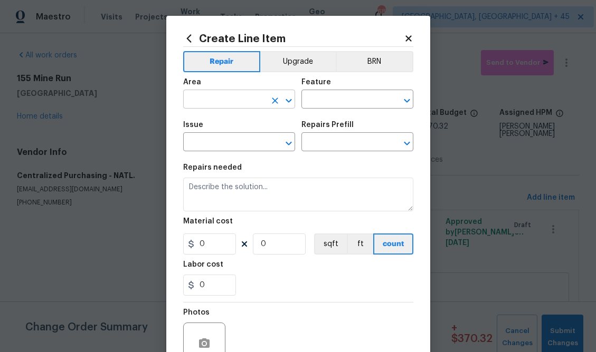
click at [211, 104] on input "text" at bounding box center [224, 100] width 82 height 16
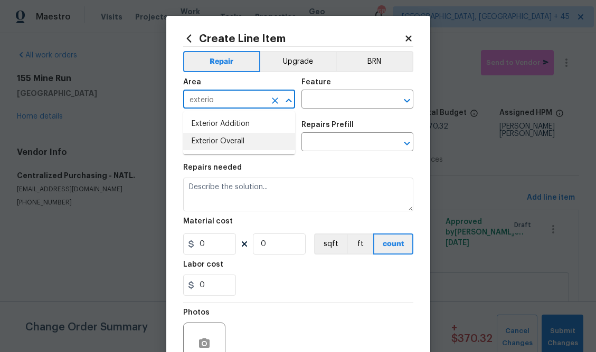
click at [212, 143] on li "Exterior Overall" at bounding box center [239, 141] width 112 height 17
type input "Exterior Overall"
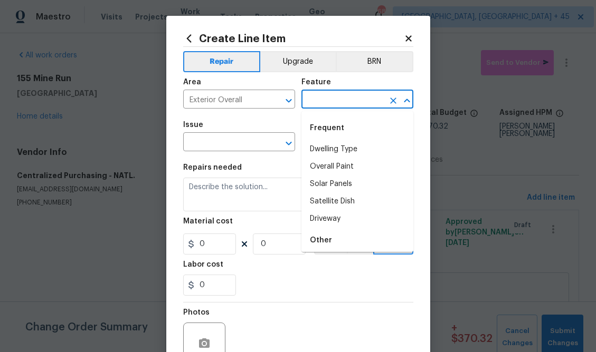
type input "w"
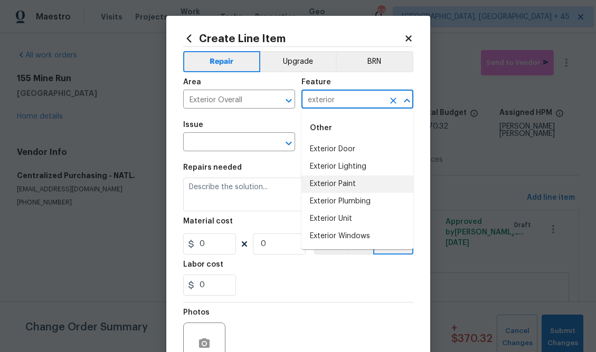
click at [342, 184] on li "Exterior Paint" at bounding box center [357, 184] width 112 height 17
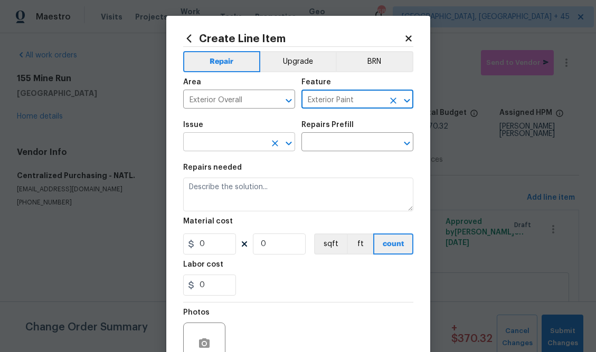
type input "Exterior Paint"
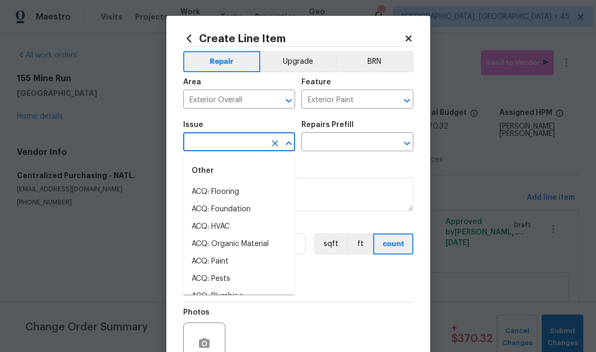
click at [237, 144] on input "text" at bounding box center [224, 143] width 82 height 16
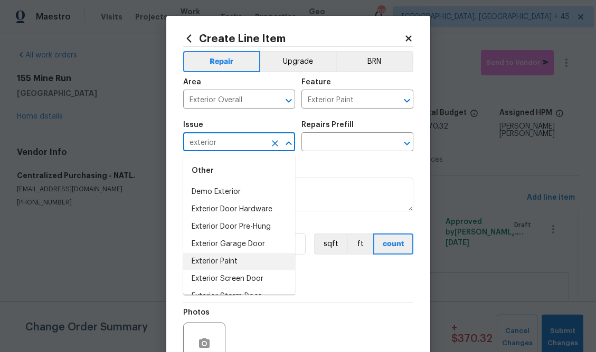
click at [234, 261] on li "Exterior Paint" at bounding box center [239, 261] width 112 height 17
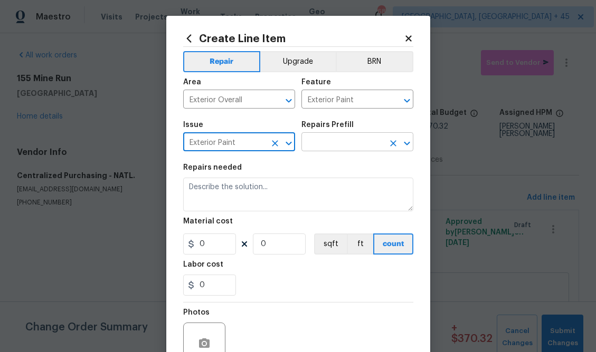
type input "Exterior Paint"
click at [359, 148] on input "text" at bounding box center [342, 143] width 82 height 16
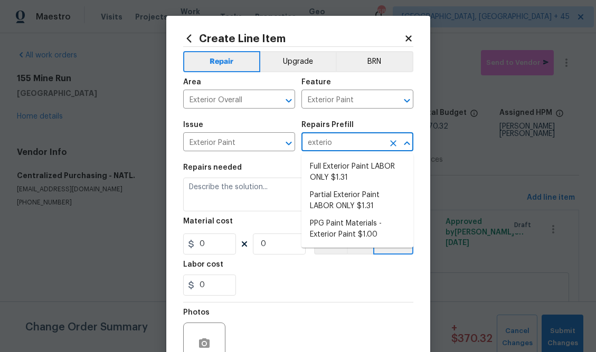
type input "exterior"
click at [365, 228] on li "PPG Paint Materials - Exterior Paint $1.00" at bounding box center [357, 229] width 112 height 28
type input "Overall Paint"
type input "PPG Paint Materials - Exterior Paint $1.00"
type textarea "PPG Paint Materials ordered by Opendoor"
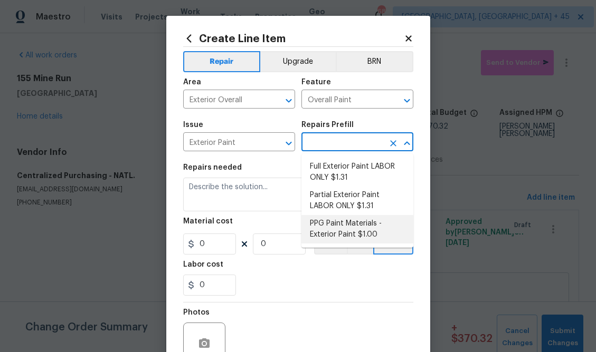
type input "1"
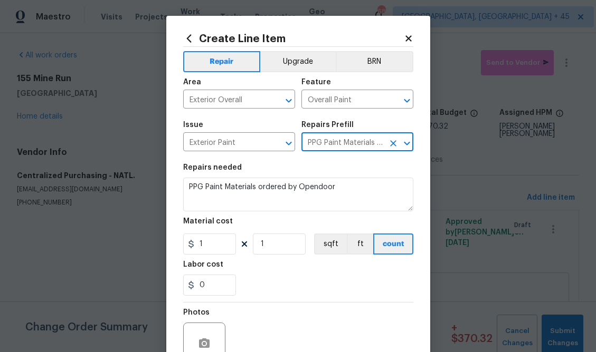
type input "PPG Paint Materials - Exterior Paint $1.00"
click at [218, 240] on input "1" at bounding box center [209, 244] width 53 height 21
paste input "212.37"
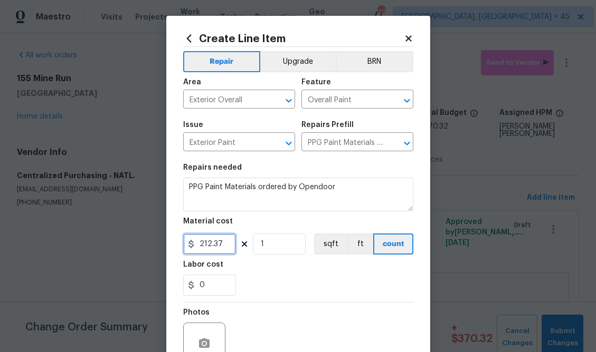
scroll to position [102, 0]
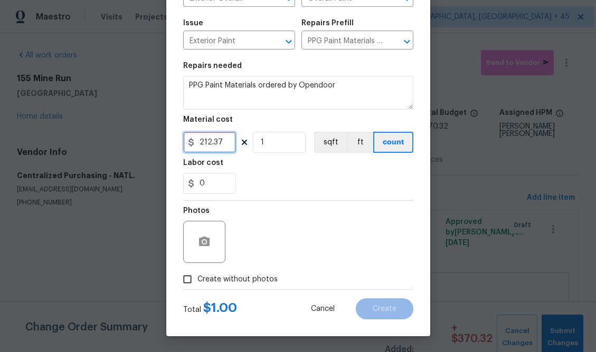
type input "212.37"
click at [245, 274] on span "Create without photos" at bounding box center [237, 279] width 80 height 11
click at [197, 274] on input "Create without photos" at bounding box center [187, 280] width 20 height 20
checkbox input "true"
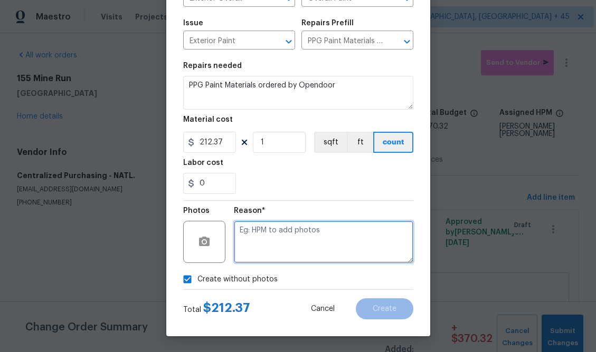
click at [272, 255] on textarea at bounding box center [323, 242] width 179 height 42
type textarea "n/a"
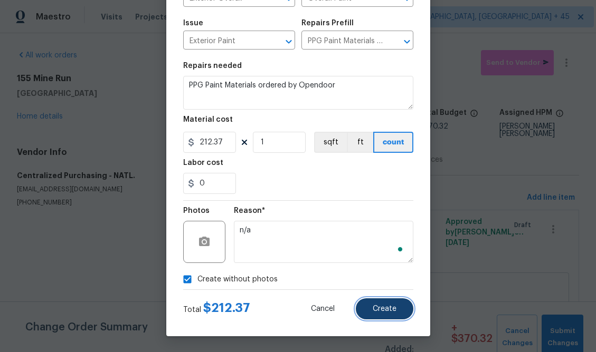
click at [379, 314] on button "Create" at bounding box center [385, 309] width 58 height 21
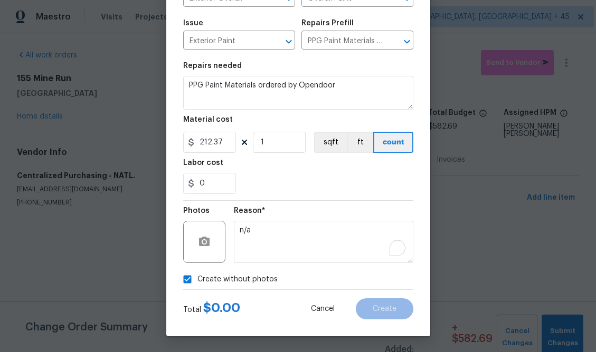
type input "0"
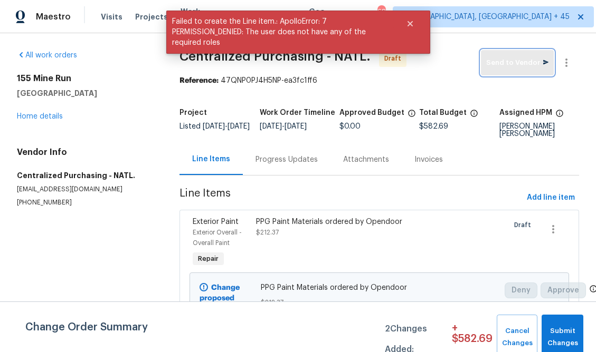
click at [443, 56] on button "Send to Vendor" at bounding box center [517, 62] width 73 height 25
